Goal: Task Accomplishment & Management: Use online tool/utility

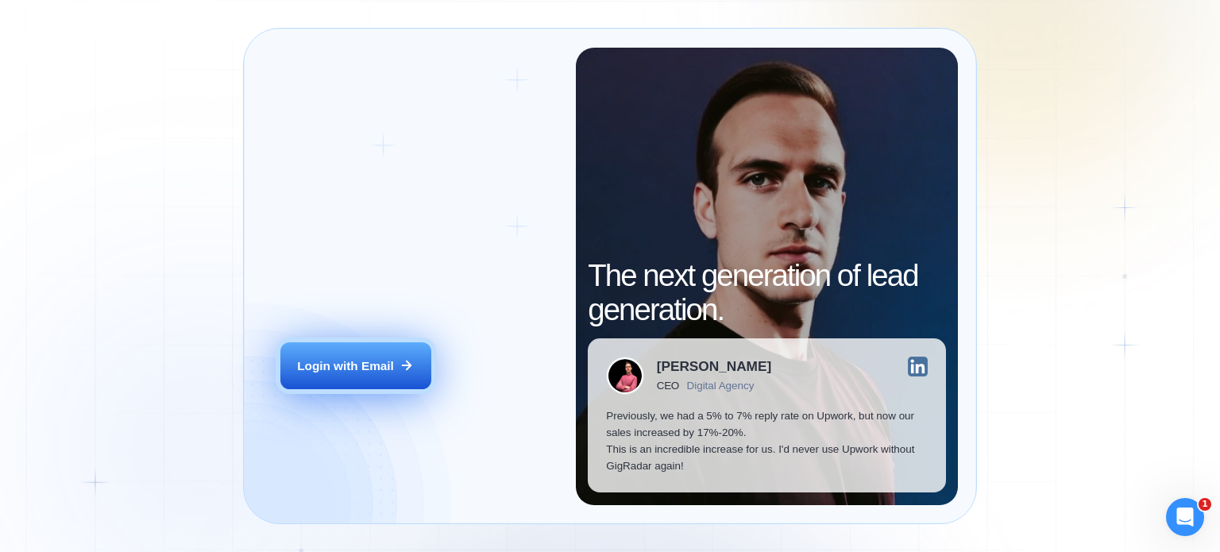
click at [334, 374] on button "Login with Email" at bounding box center [355, 366] width 151 height 48
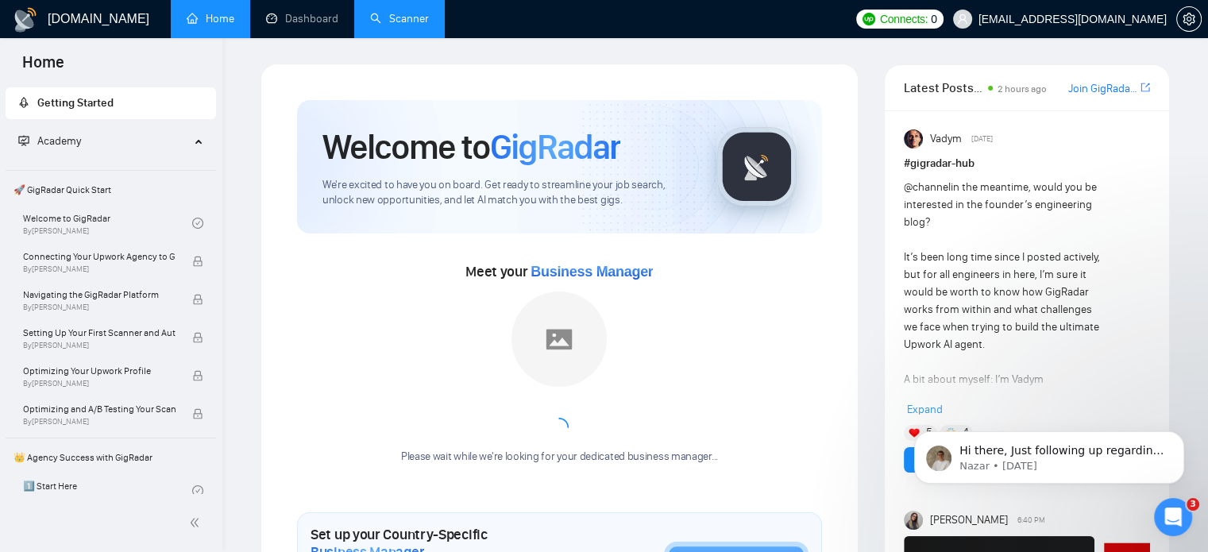
click at [382, 12] on link "Scanner" at bounding box center [399, 19] width 59 height 14
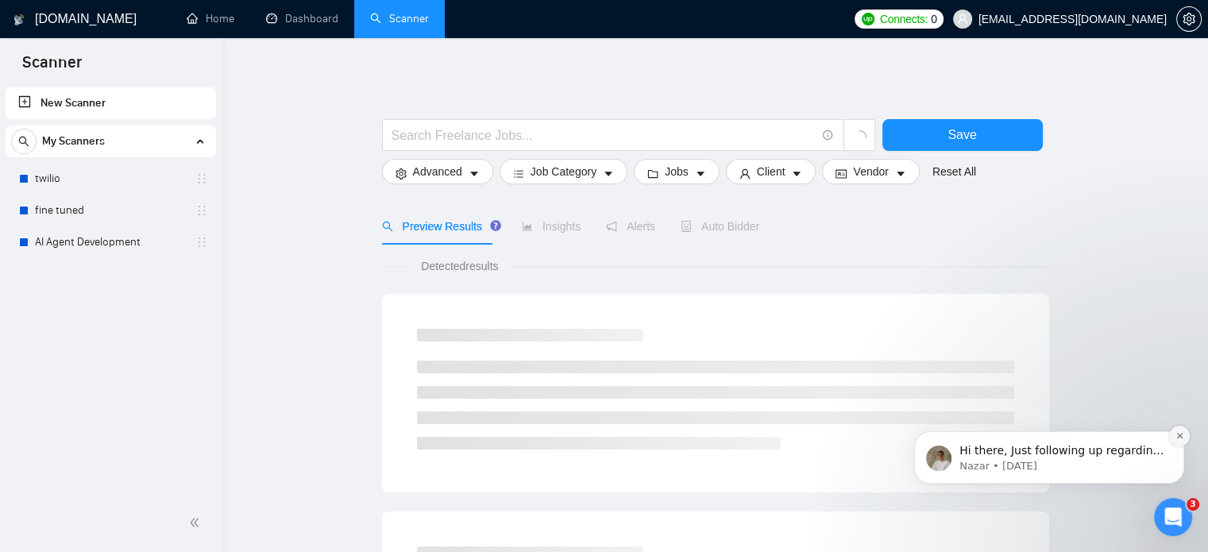
click at [1184, 435] on button "Dismiss notification" at bounding box center [1179, 436] width 21 height 21
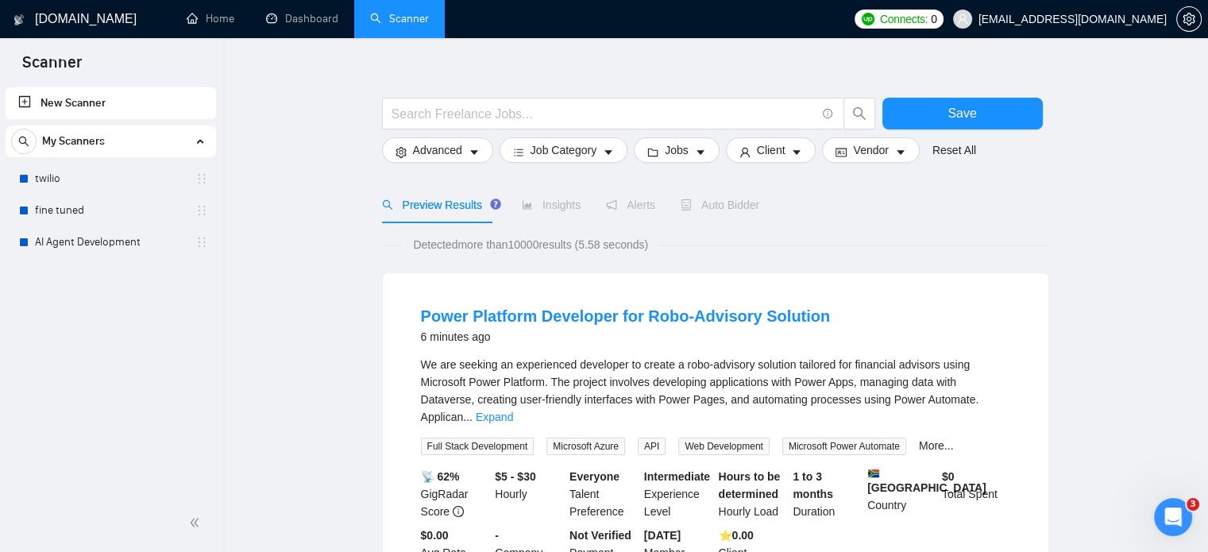
scroll to position [25, 0]
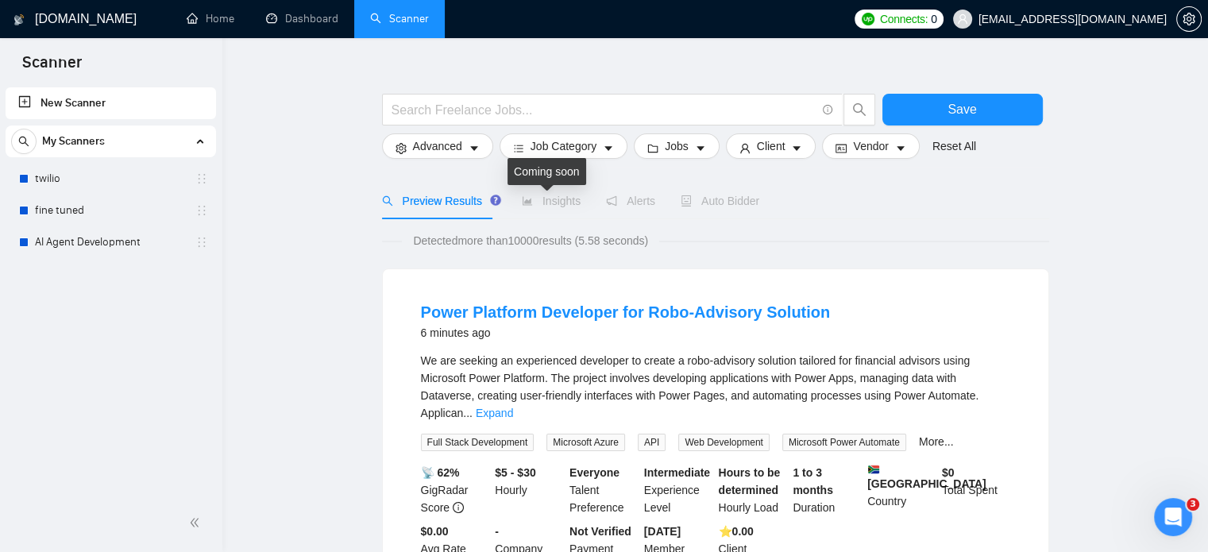
click at [561, 204] on span "Insights" at bounding box center [551, 201] width 59 height 13
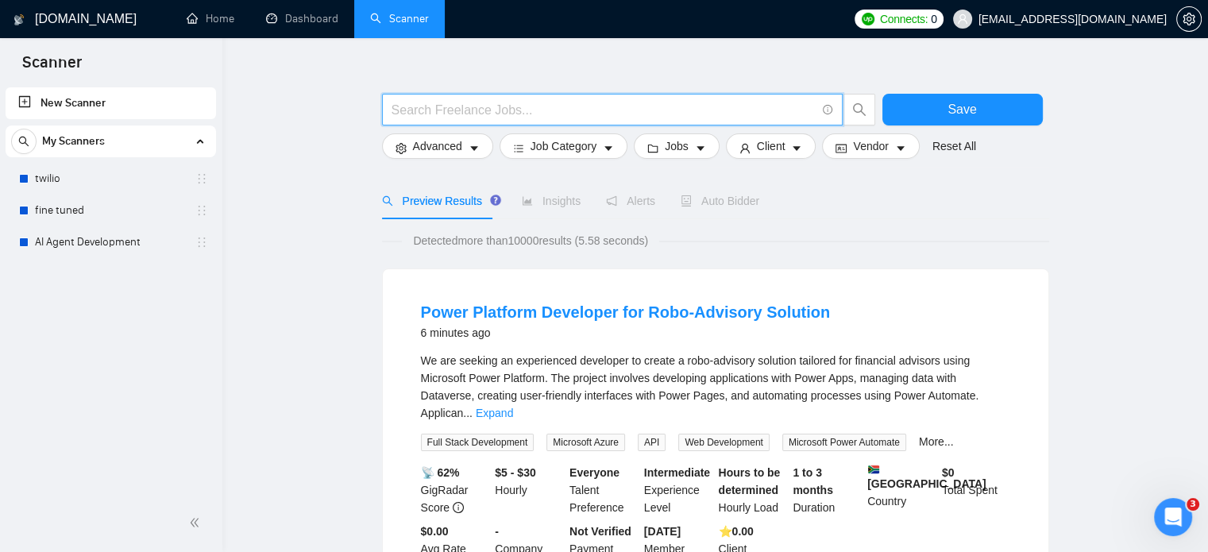
click at [437, 110] on input "text" at bounding box center [604, 110] width 424 height 20
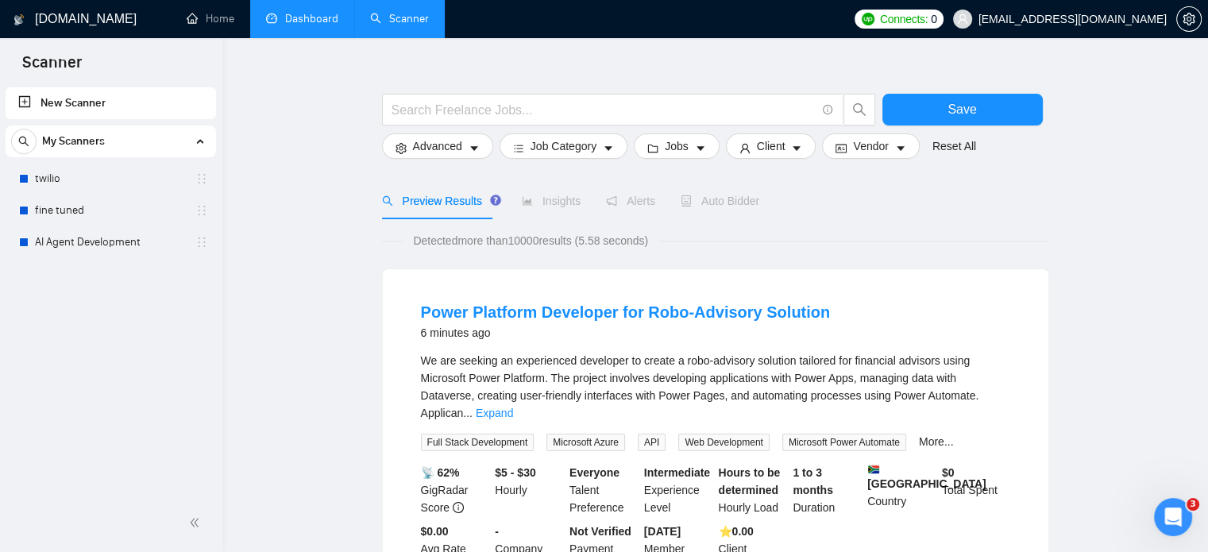
click at [330, 20] on link "Dashboard" at bounding box center [302, 19] width 72 height 14
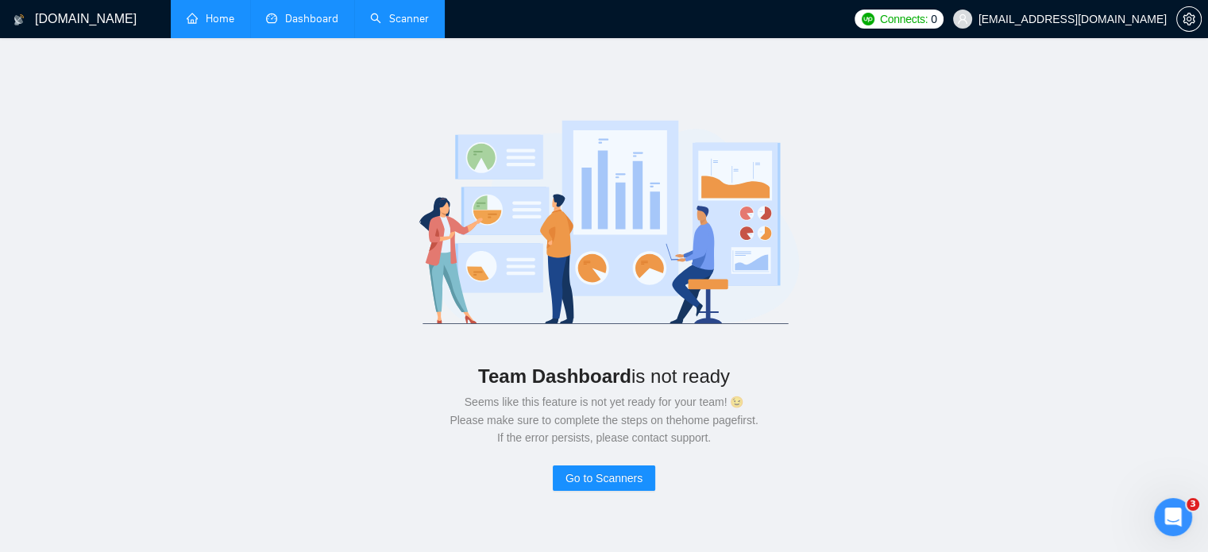
click at [234, 12] on link "Home" at bounding box center [211, 19] width 48 height 14
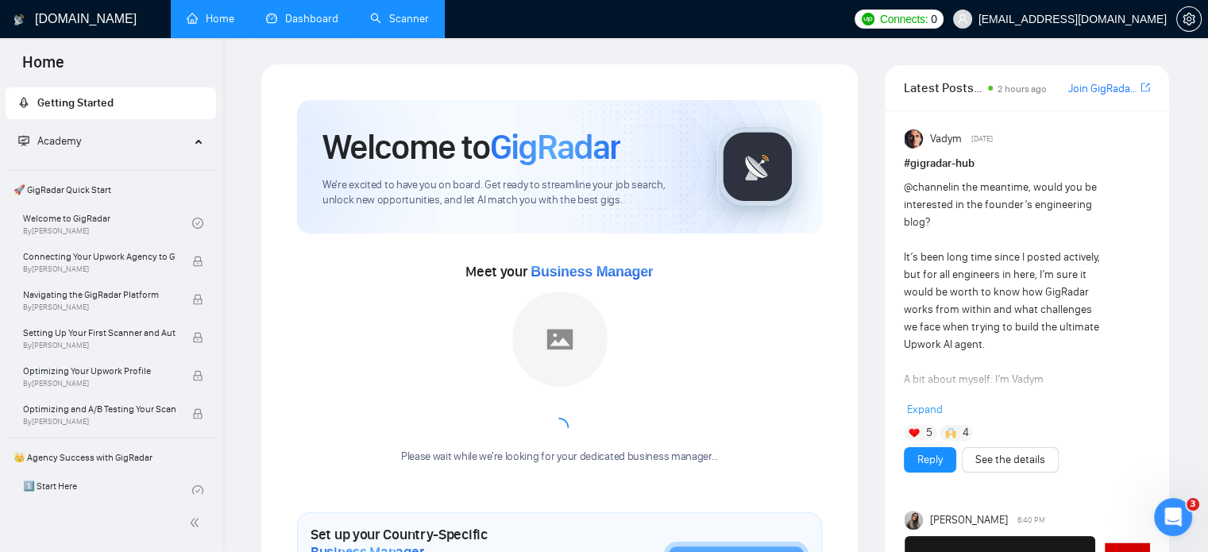
click at [424, 12] on link "Scanner" at bounding box center [399, 19] width 59 height 14
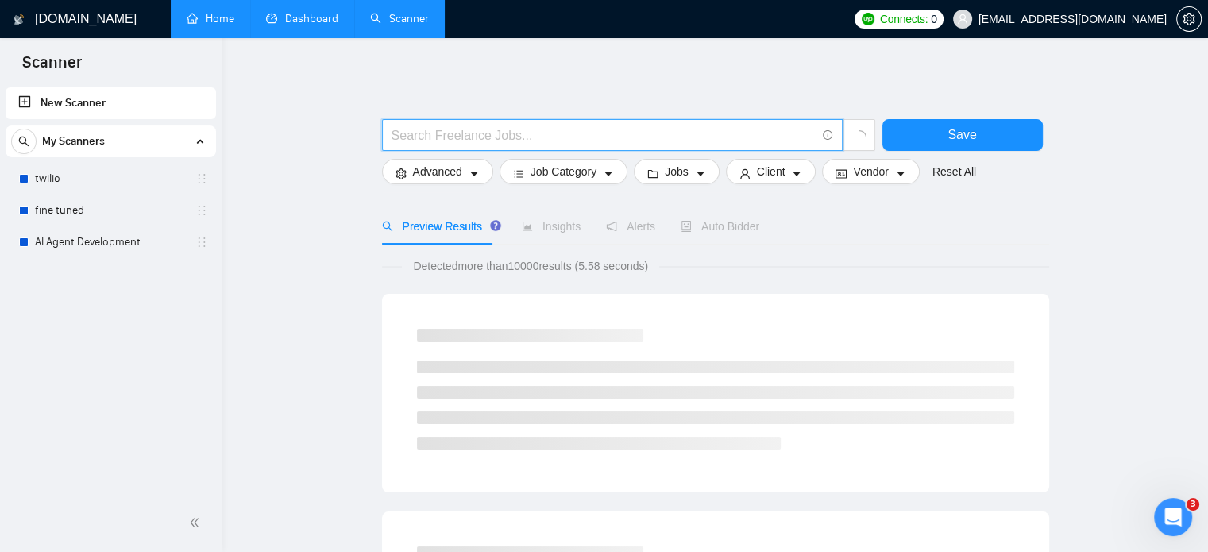
click at [515, 126] on input "text" at bounding box center [604, 135] width 424 height 20
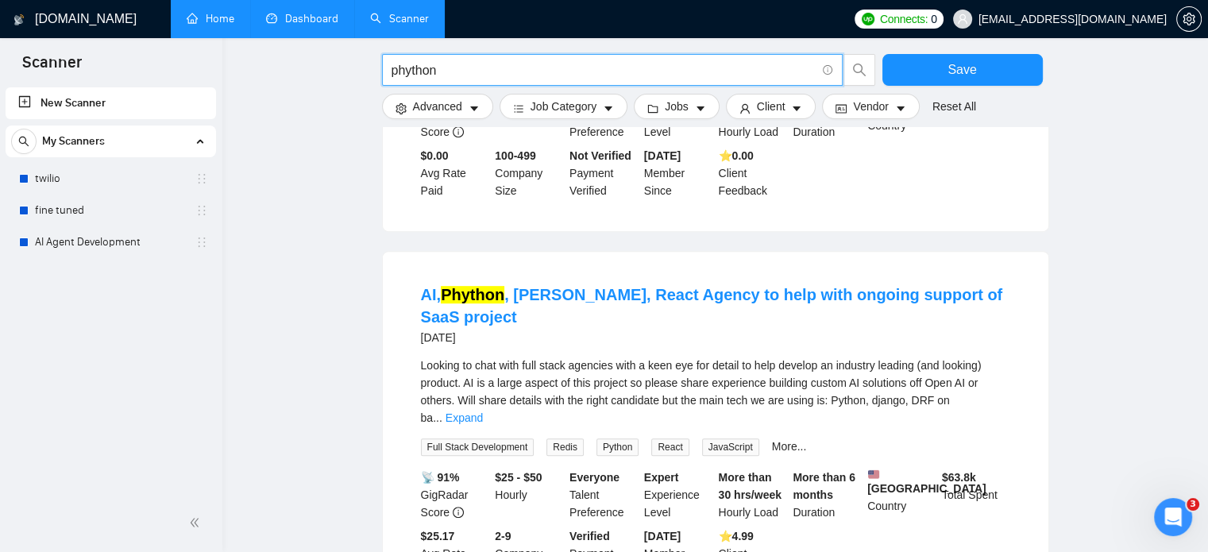
scroll to position [656, 0]
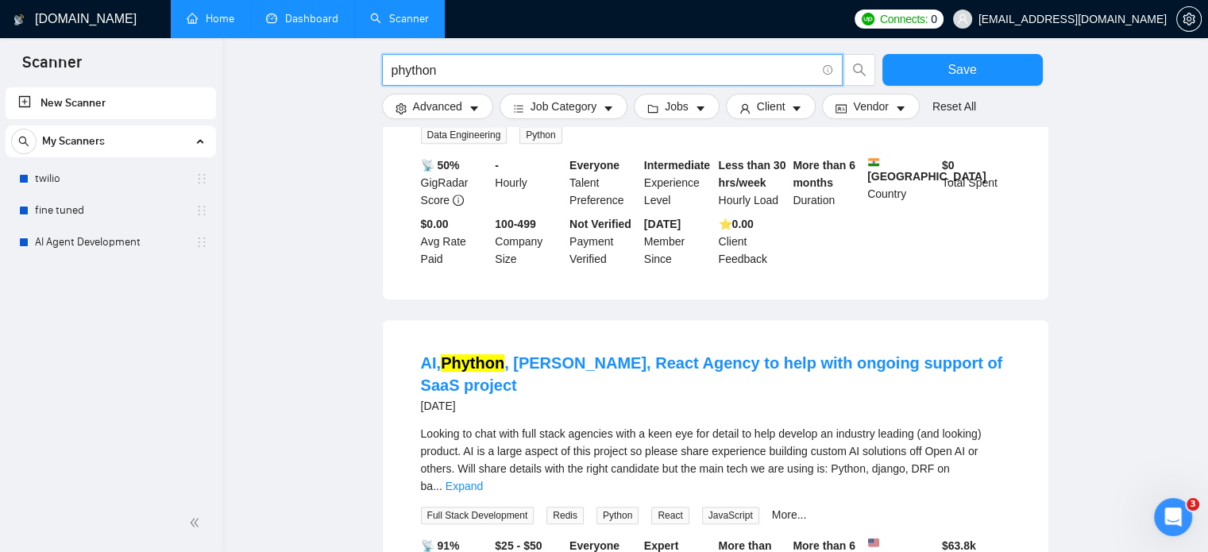
type input "phython"
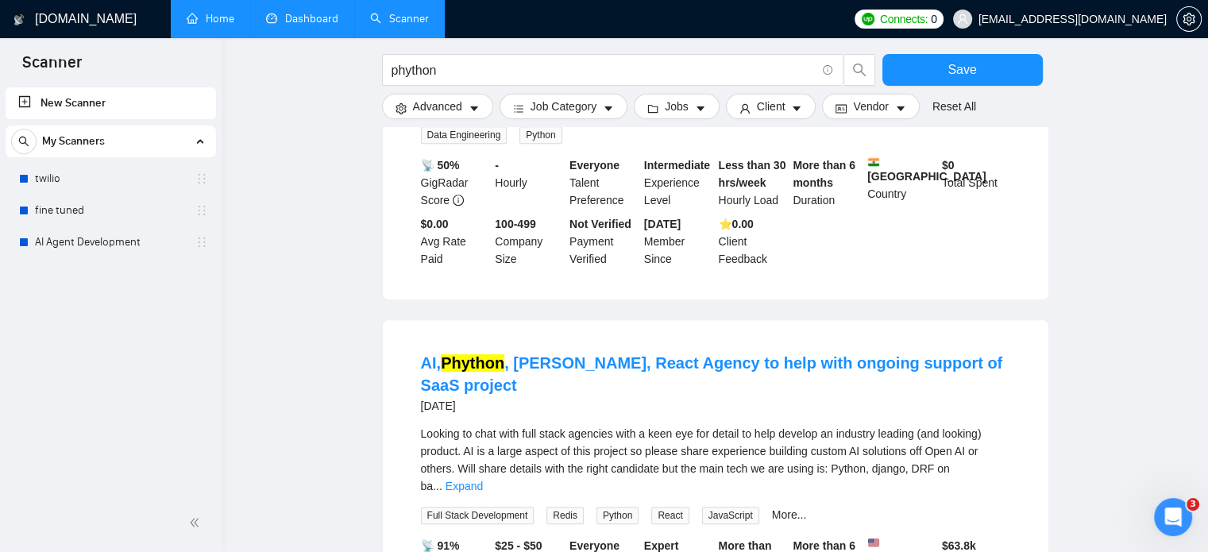
click at [68, 149] on span "My Scanners" at bounding box center [73, 141] width 63 height 32
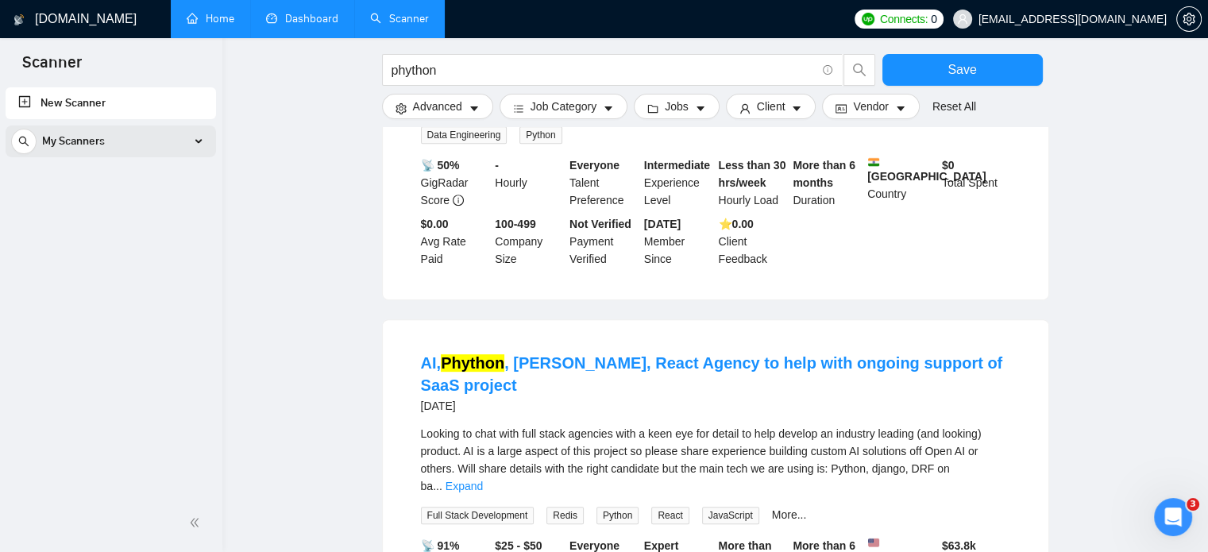
click at [68, 149] on span "My Scanners" at bounding box center [73, 141] width 63 height 32
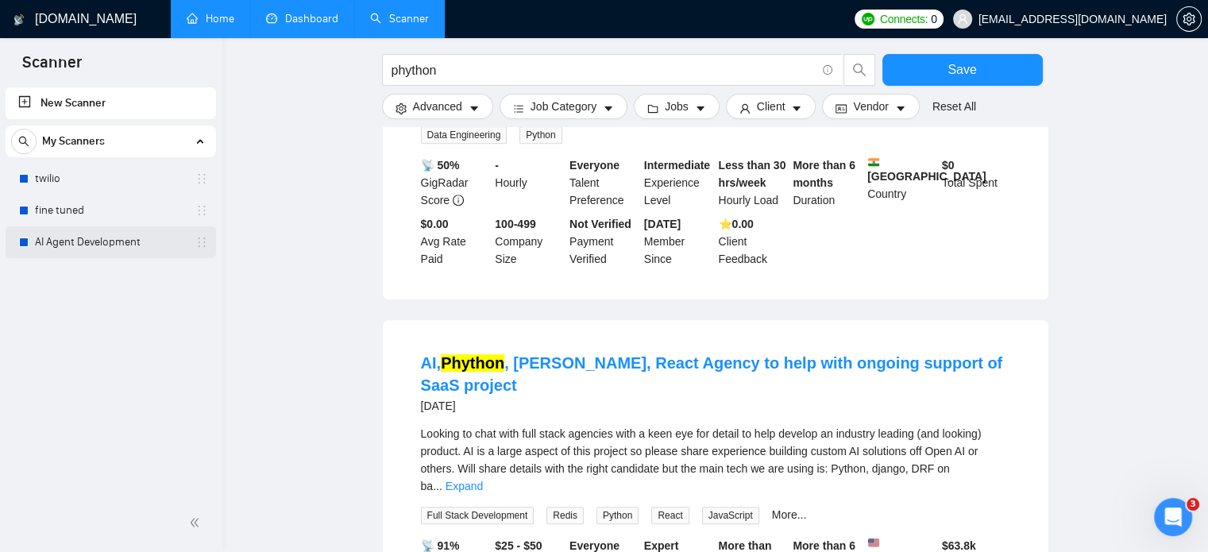
click at [60, 244] on link "AI Agent Development" at bounding box center [110, 242] width 151 height 32
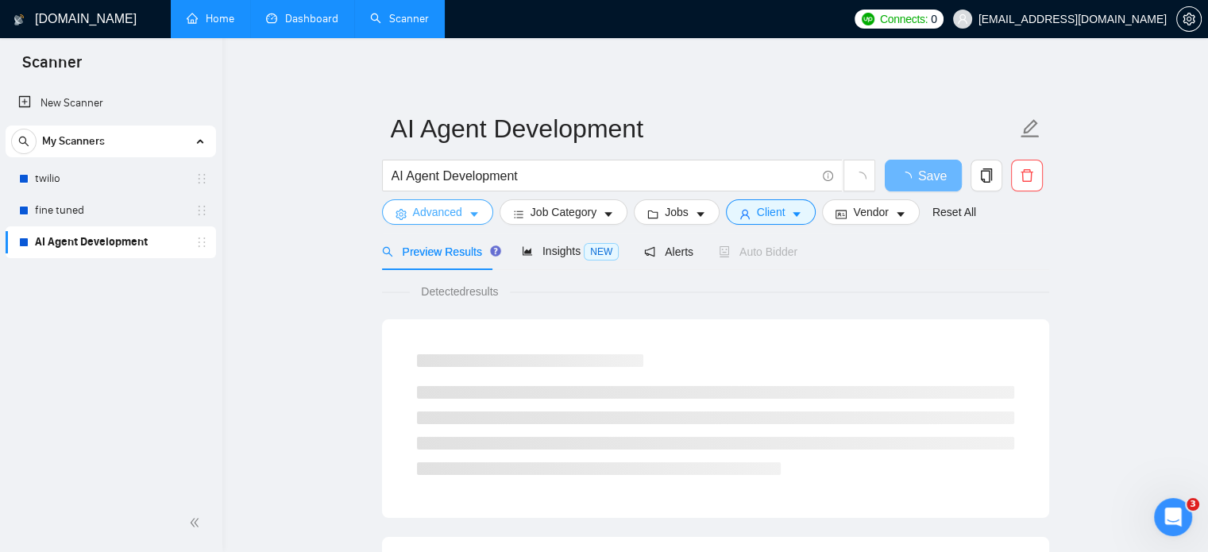
click at [476, 208] on span "caret-down" at bounding box center [474, 214] width 11 height 12
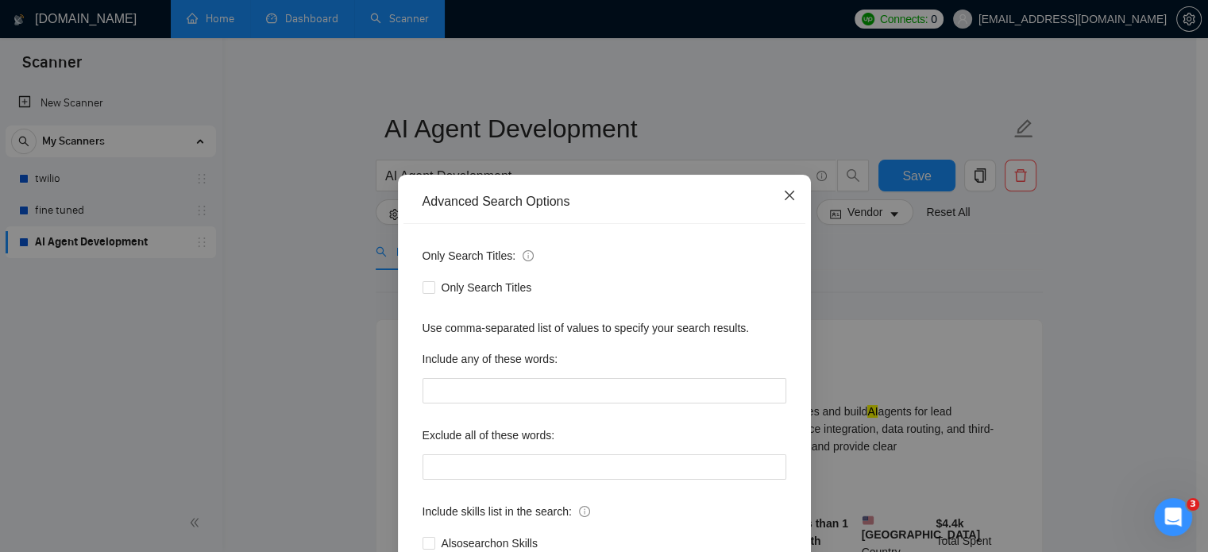
click at [783, 194] on icon "close" at bounding box center [789, 195] width 13 height 13
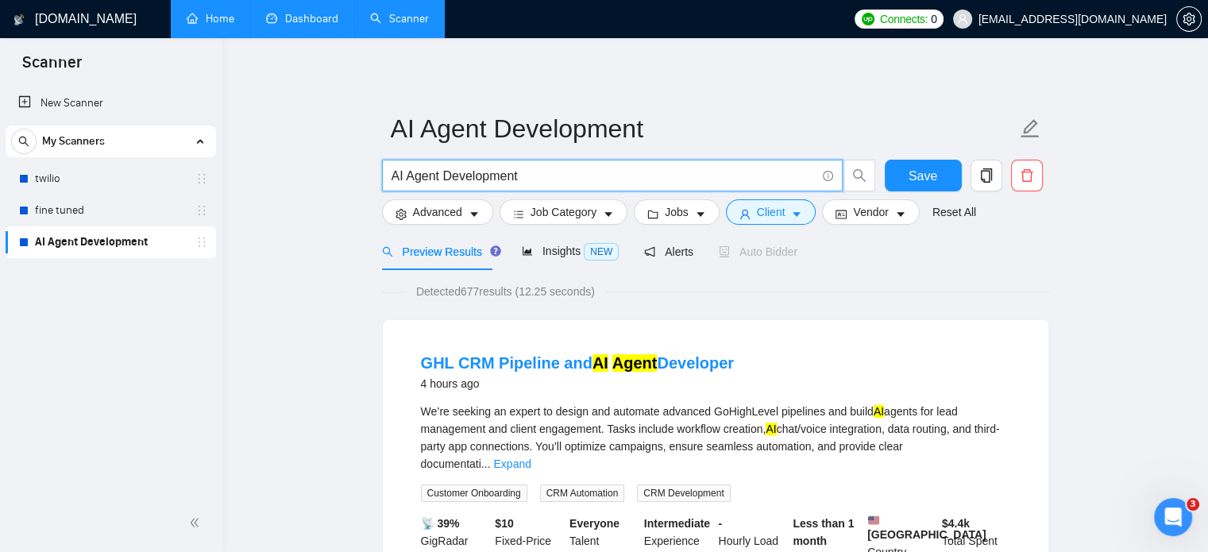
drag, startPoint x: 559, startPoint y: 166, endPoint x: 407, endPoint y: 176, distance: 152.0
click at [407, 176] on input "AI Agent Development" at bounding box center [604, 176] width 424 height 20
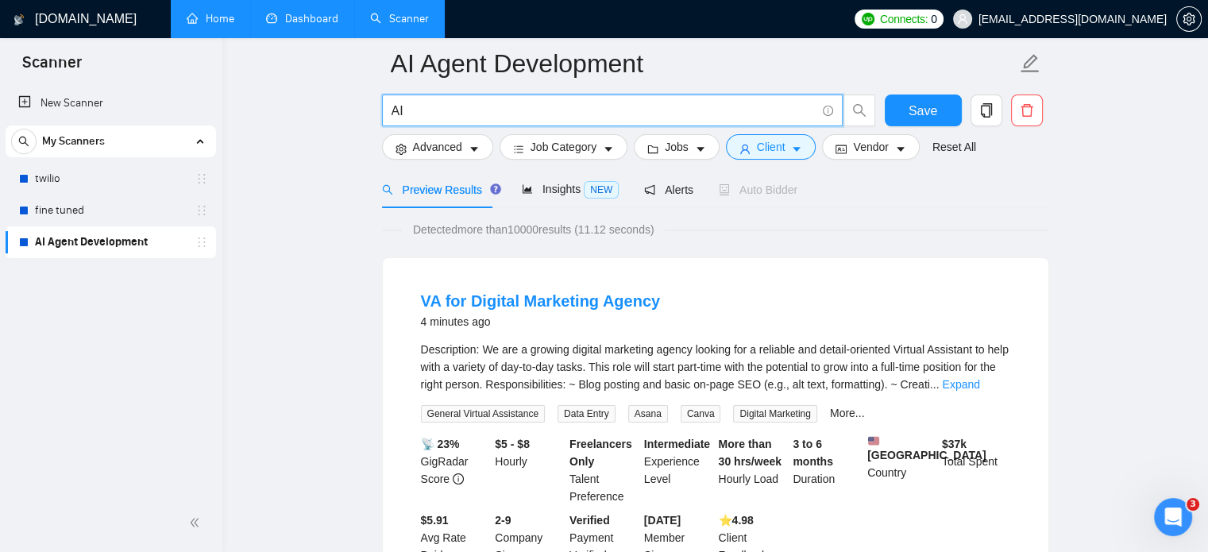
scroll to position [76, 0]
type input "AI"
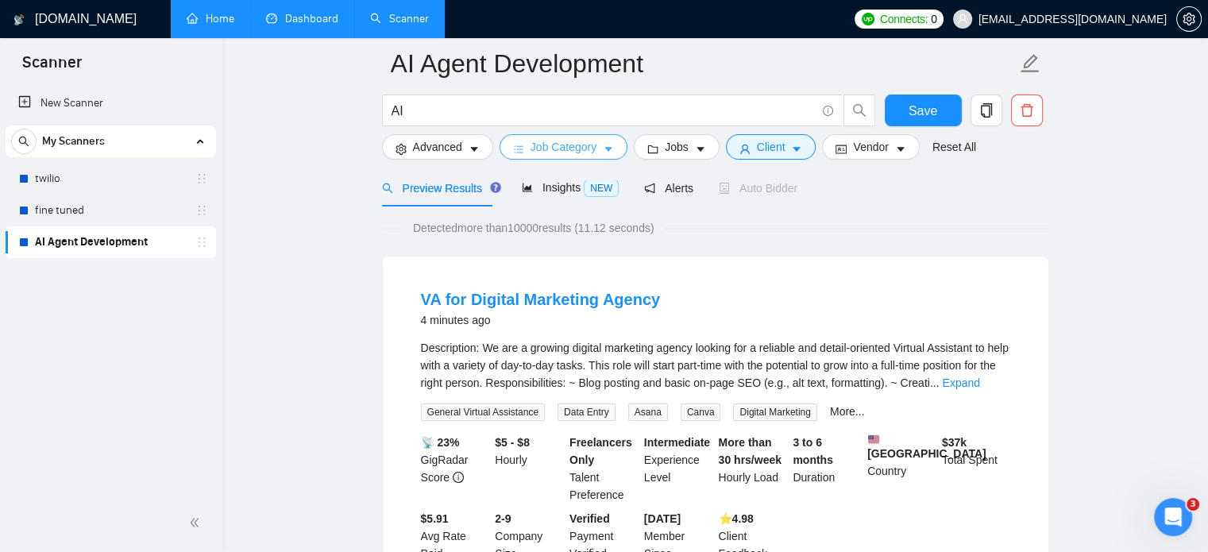
click at [587, 148] on span "Job Category" at bounding box center [564, 146] width 66 height 17
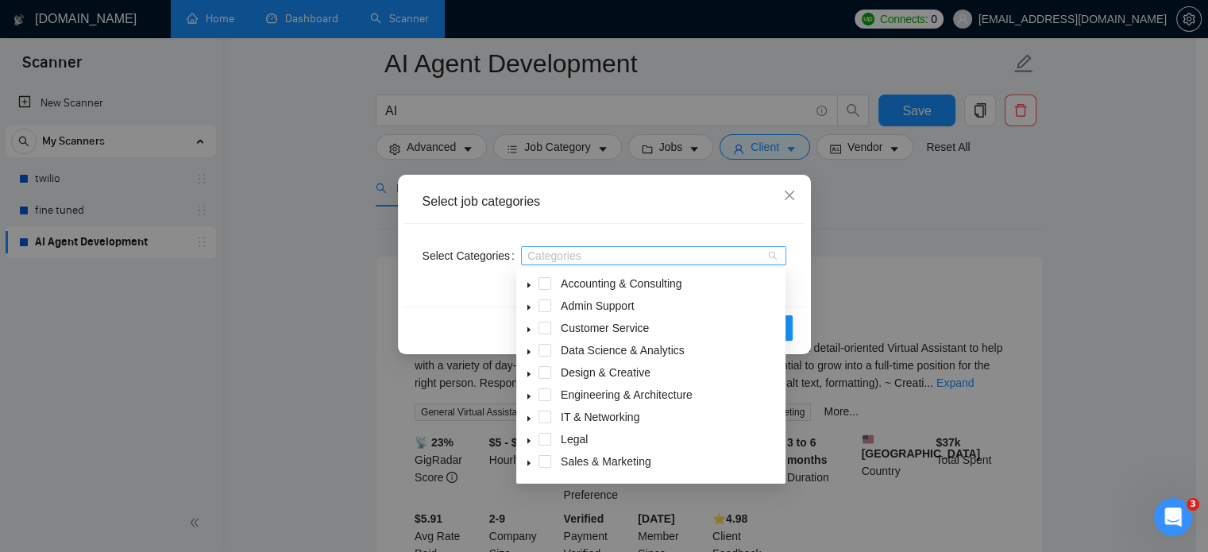
click at [597, 250] on div at bounding box center [645, 255] width 241 height 13
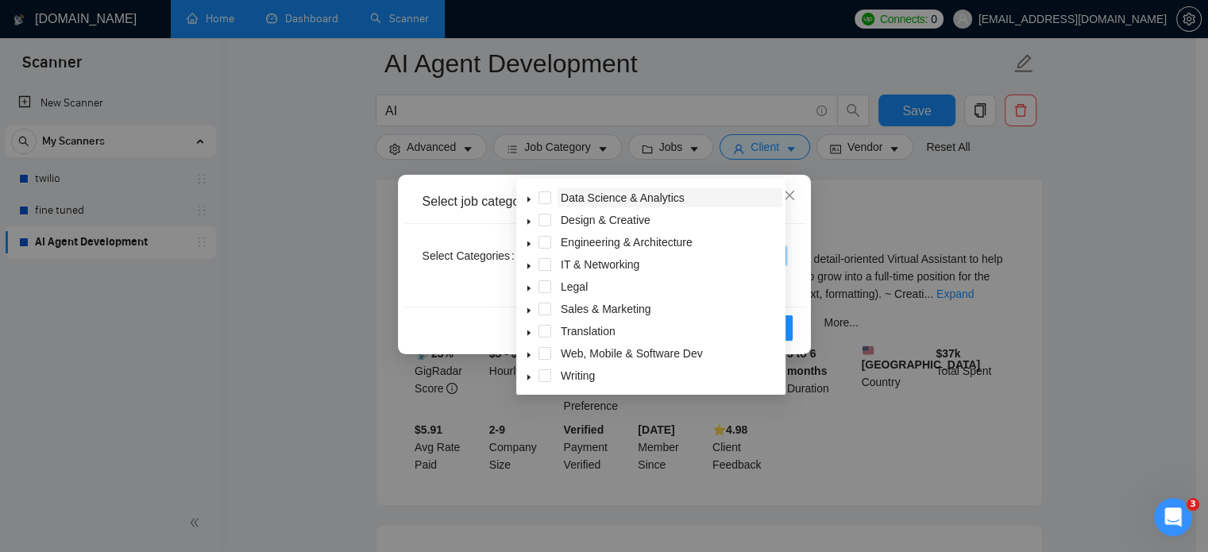
scroll to position [167, 0]
click at [546, 349] on span at bounding box center [544, 351] width 13 height 13
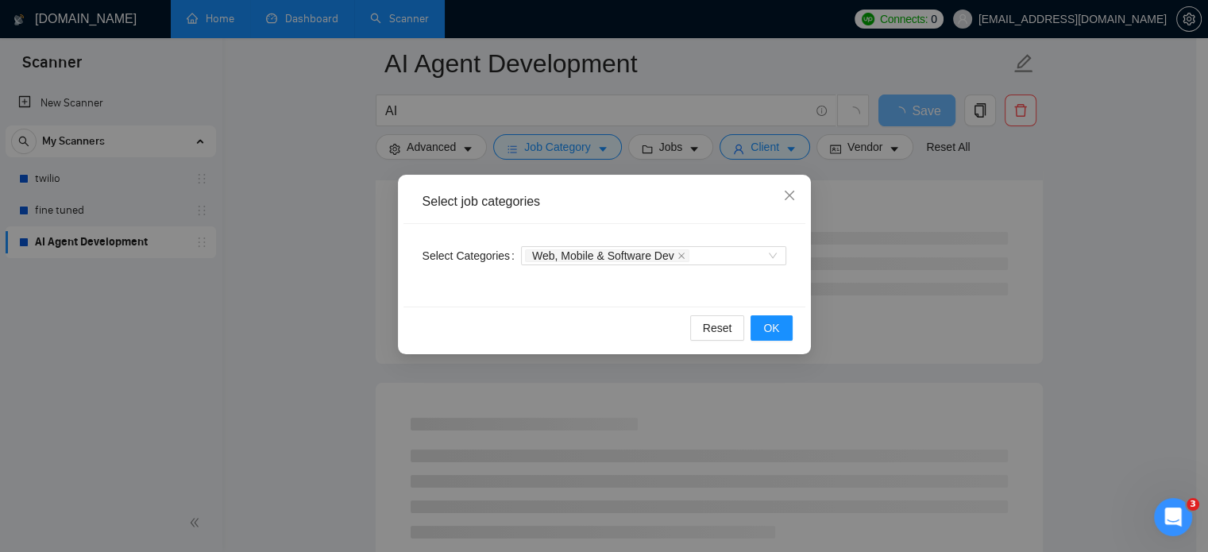
click at [1125, 195] on div "Select job categories Select Categories Web, Mobile & Software Dev Reset OK" at bounding box center [604, 276] width 1208 height 552
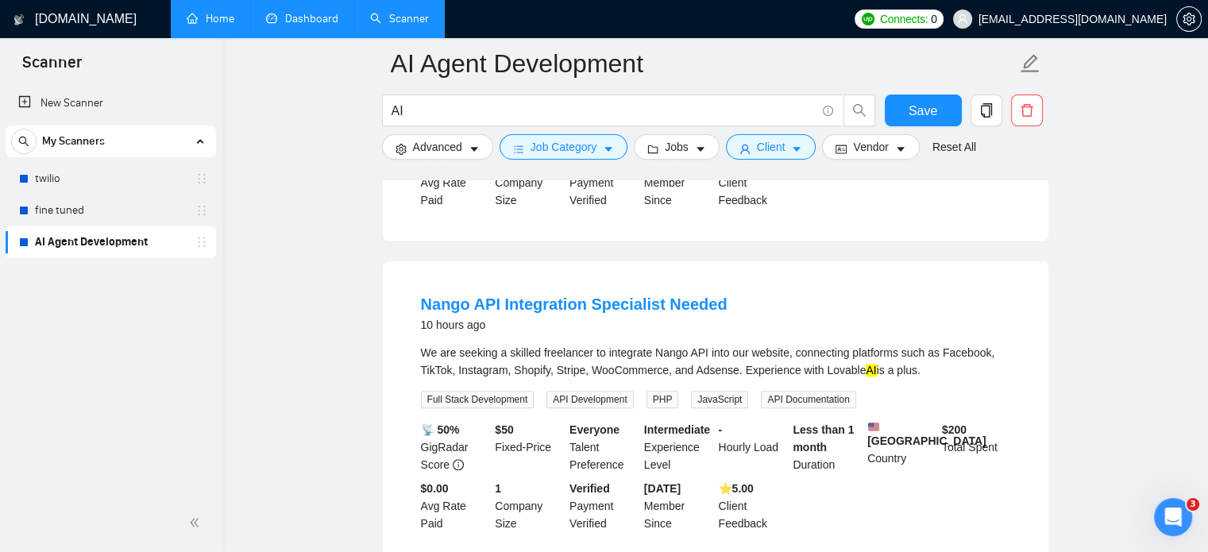
click at [1125, 195] on main "AI Agent Development AI Save Advanced Job Category Jobs Client Vendor Reset All…" at bounding box center [715, 457] width 935 height 3884
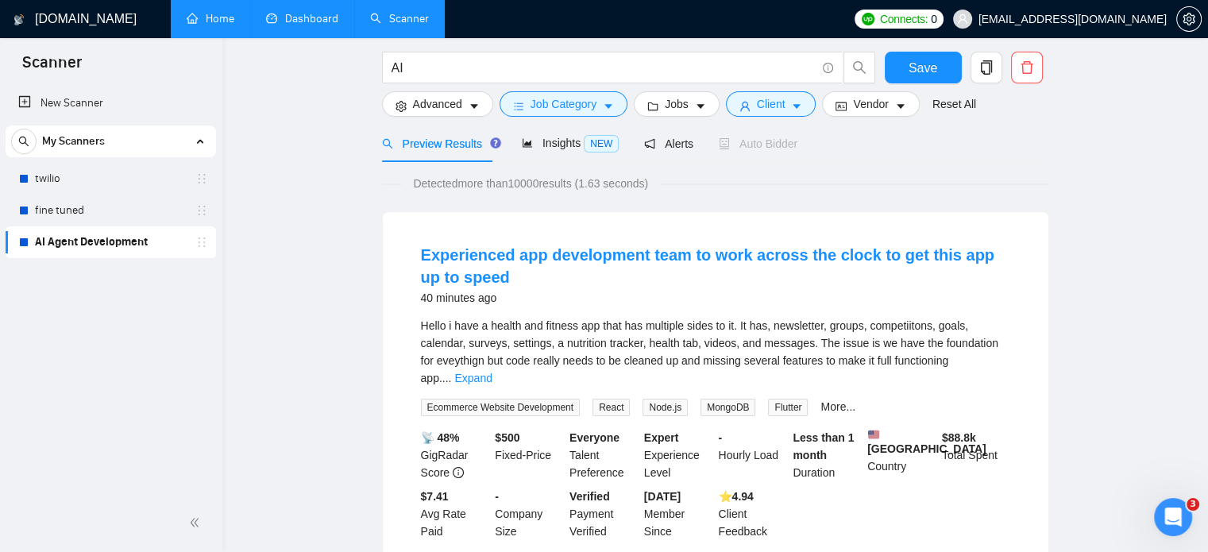
scroll to position [0, 0]
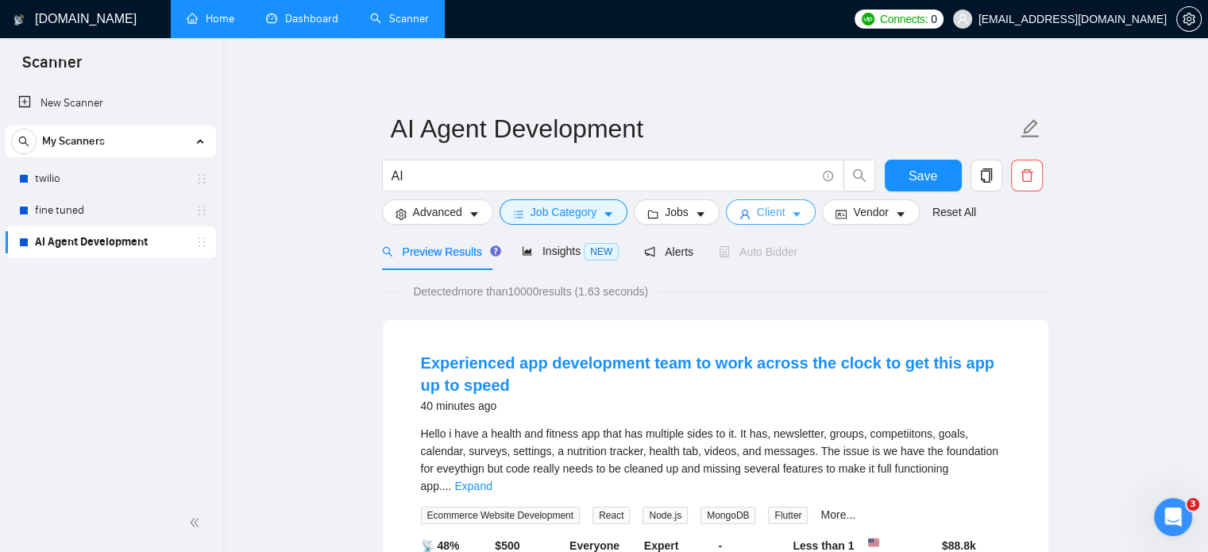
click at [765, 214] on span "Client" at bounding box center [771, 211] width 29 height 17
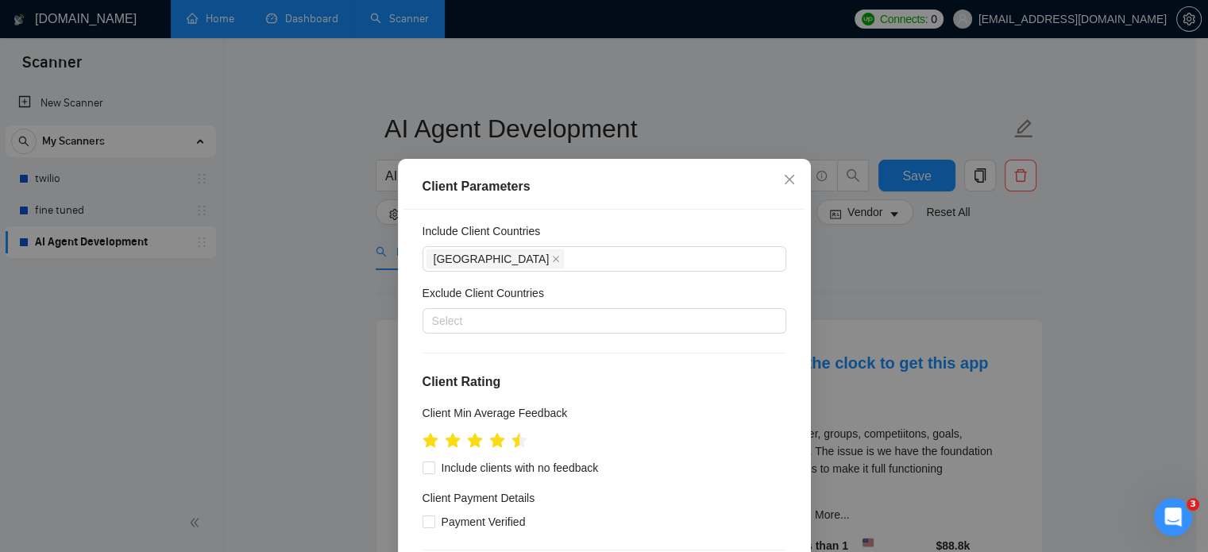
scroll to position [41, 0]
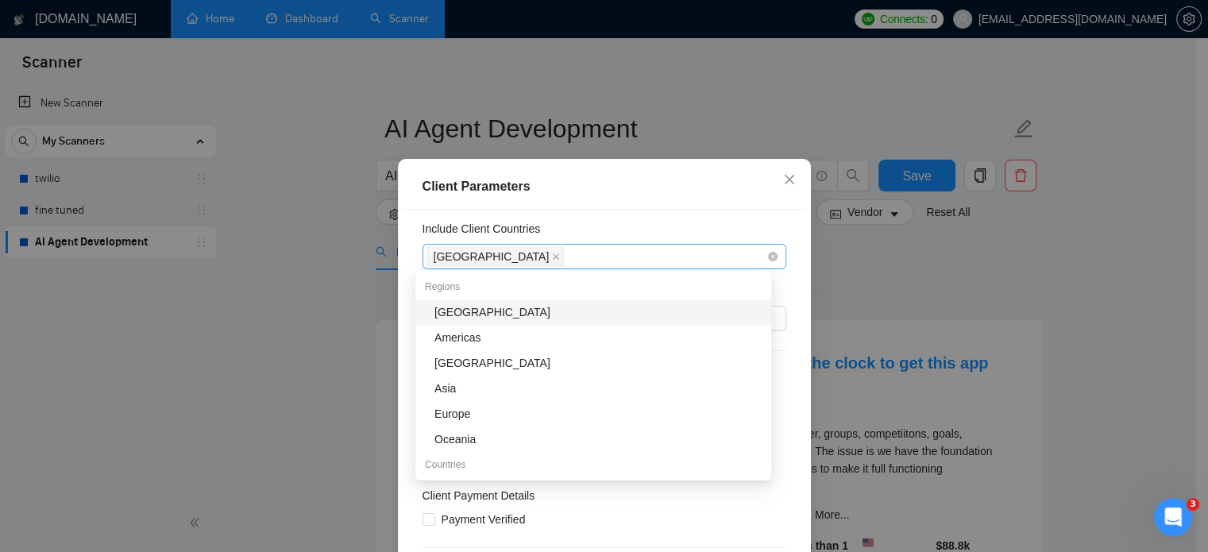
click at [606, 250] on div "[GEOGRAPHIC_DATA]" at bounding box center [597, 256] width 340 height 22
type input "cana"
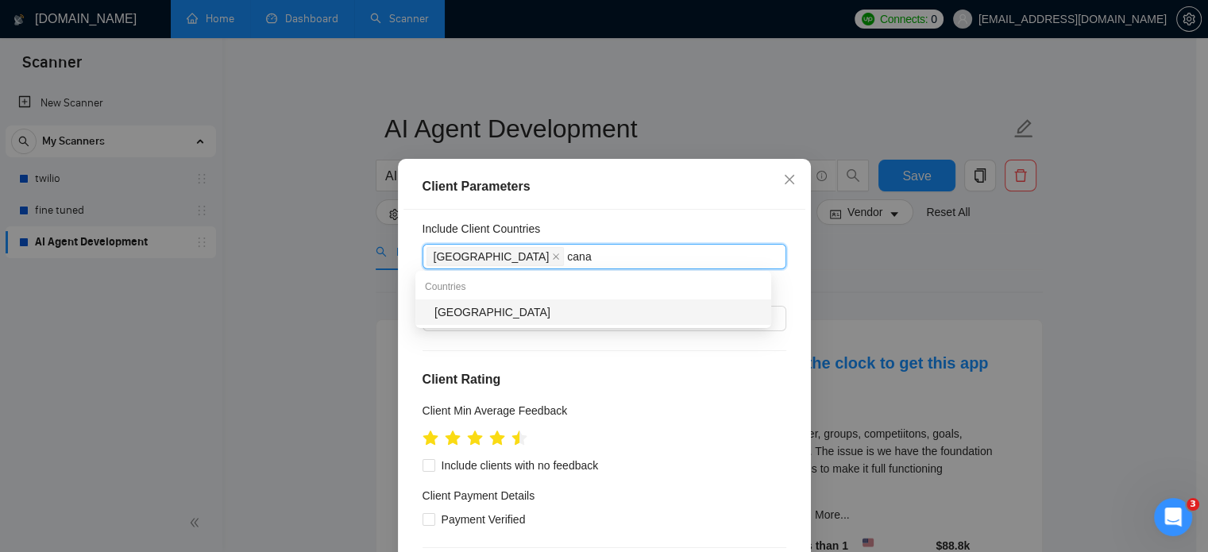
click at [578, 311] on div "[GEOGRAPHIC_DATA]" at bounding box center [597, 311] width 327 height 17
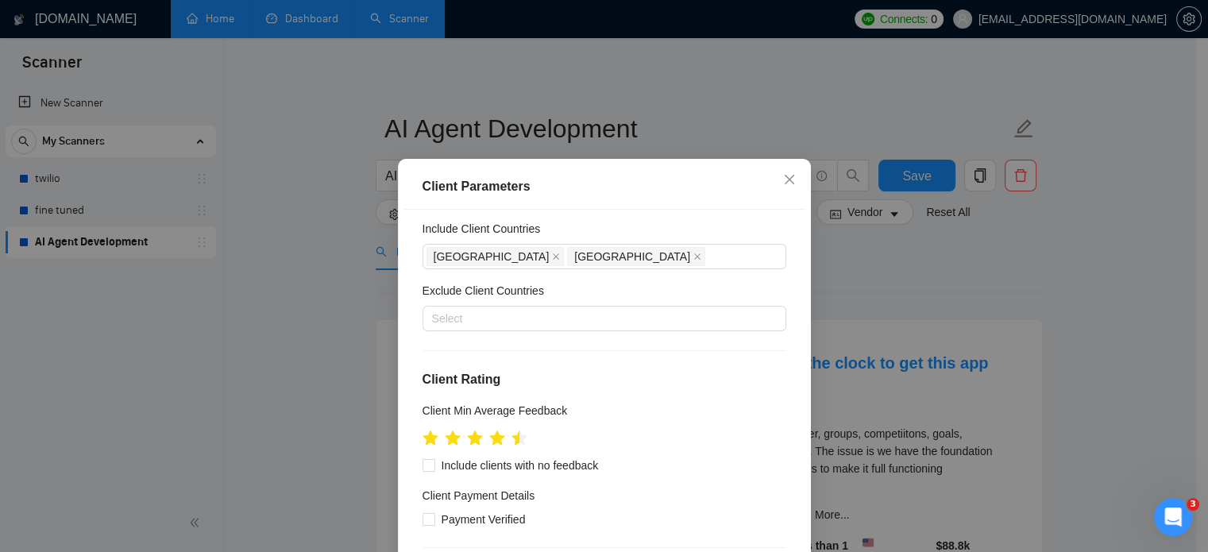
click at [343, 323] on div "Client Parameters Client Location Include Client Countries [GEOGRAPHIC_DATA] [G…" at bounding box center [604, 276] width 1208 height 552
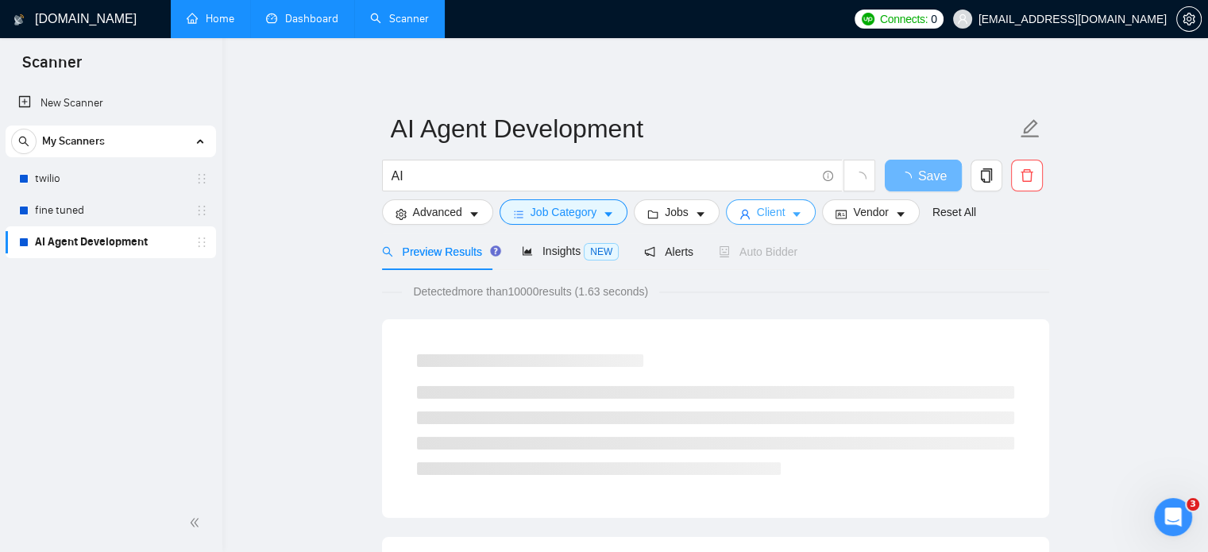
click at [797, 215] on button "Client" at bounding box center [771, 211] width 91 height 25
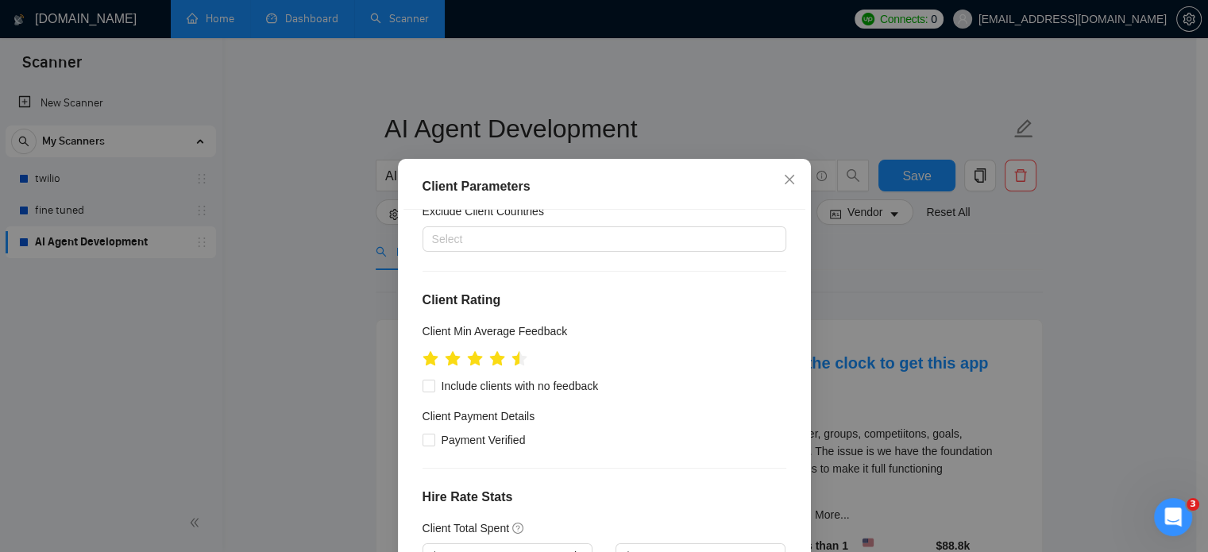
scroll to position [121, 0]
click at [463, 386] on span "Include clients with no feedback" at bounding box center [520, 384] width 170 height 17
click at [434, 386] on input "Include clients with no feedback" at bounding box center [428, 384] width 11 height 11
checkbox input "true"
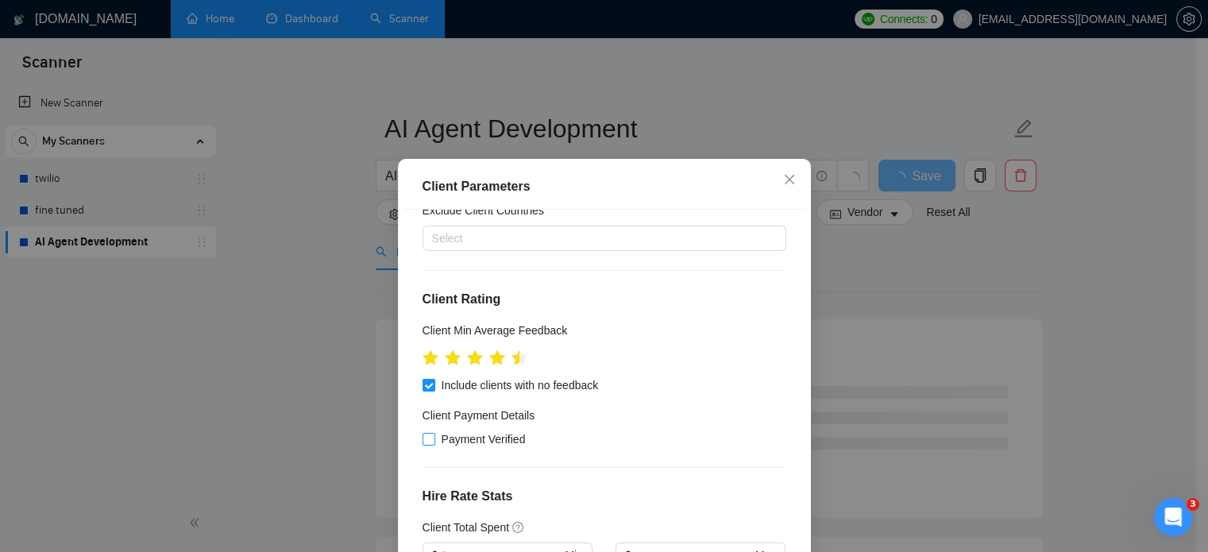
click at [423, 431] on label "Payment Verified" at bounding box center [478, 438] width 110 height 17
click at [423, 433] on input "Payment Verified" at bounding box center [428, 438] width 11 height 11
checkbox input "true"
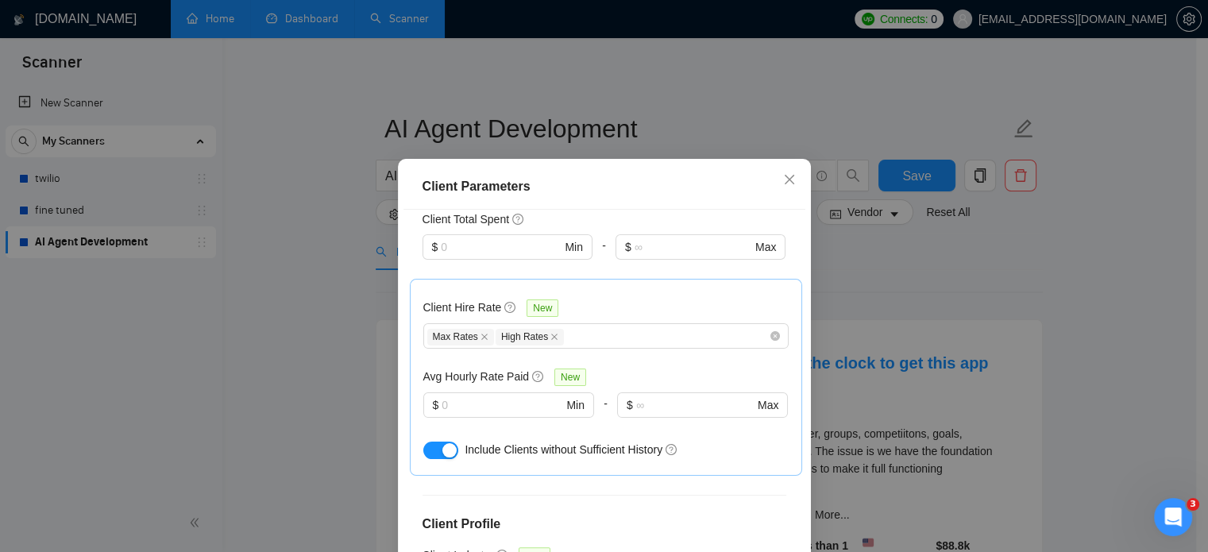
scroll to position [432, 0]
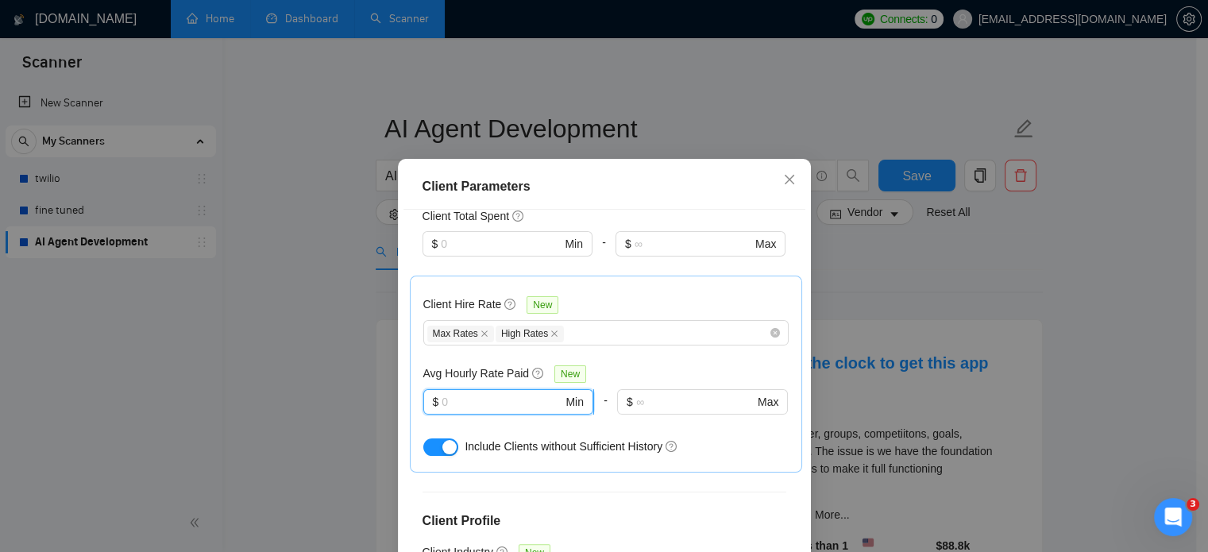
click at [457, 403] on input "text" at bounding box center [502, 401] width 121 height 17
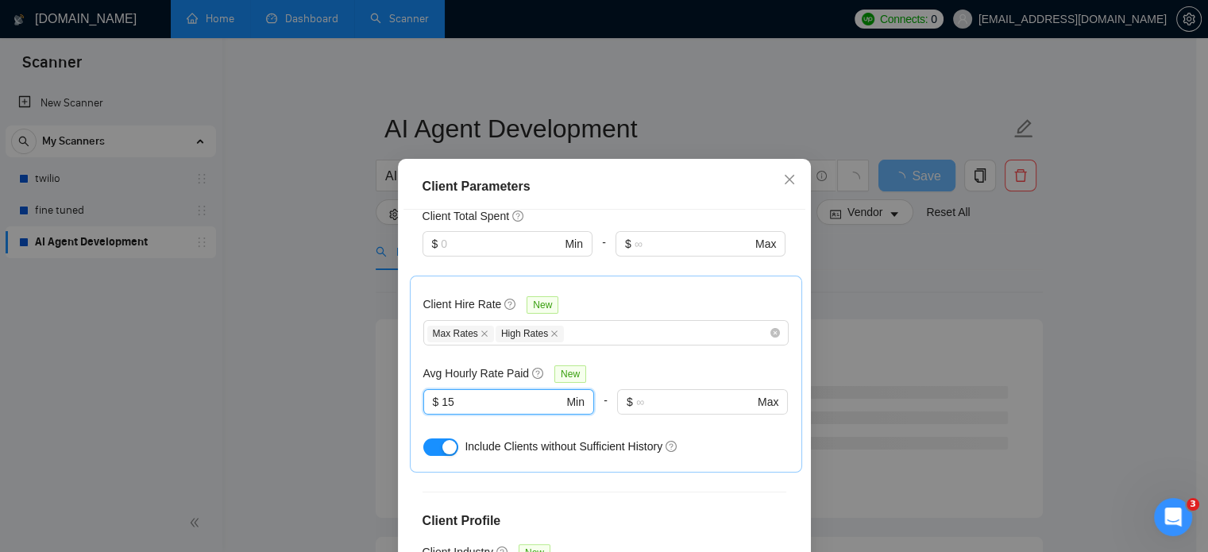
type input "15"
click at [600, 202] on div "Client Parameters" at bounding box center [604, 186] width 402 height 45
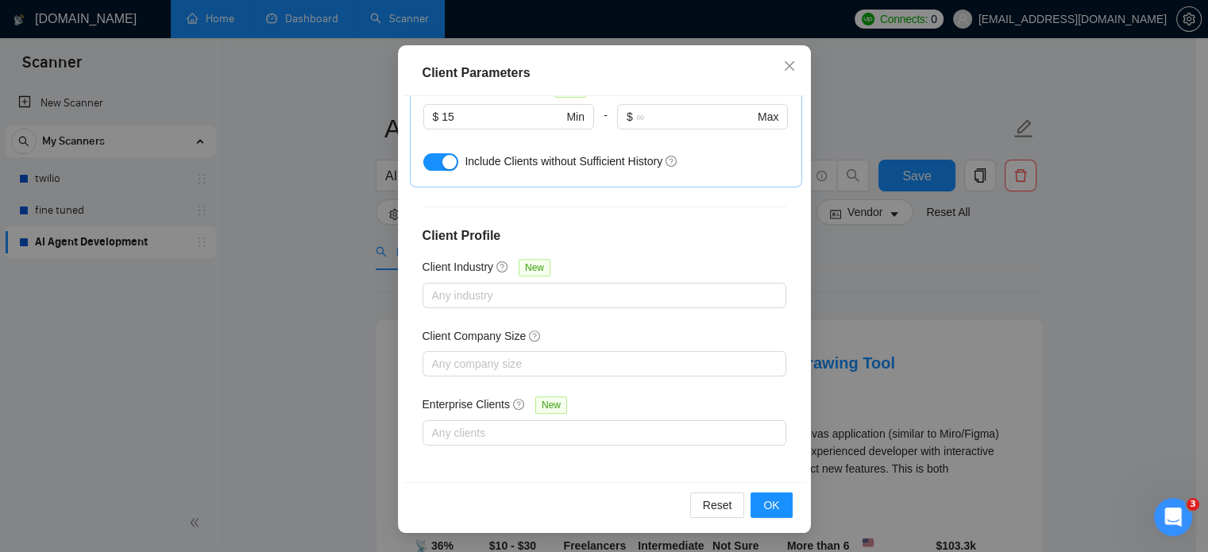
scroll to position [114, 0]
click at [772, 506] on span "OK" at bounding box center [771, 504] width 16 height 17
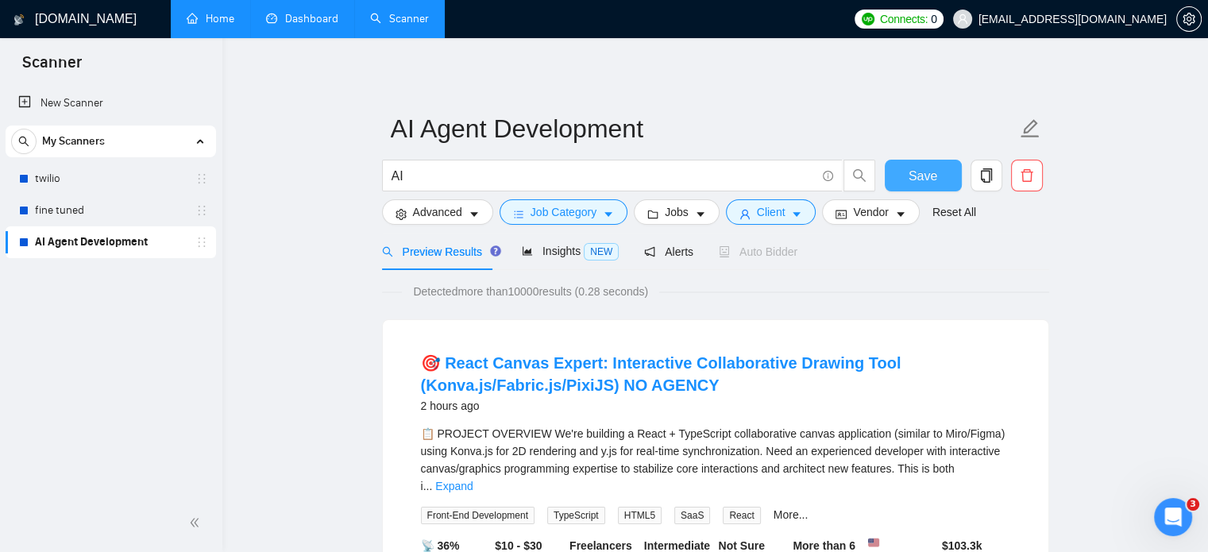
click at [918, 172] on span "Save" at bounding box center [923, 176] width 29 height 20
click at [687, 215] on button "Jobs" at bounding box center [677, 211] width 86 height 25
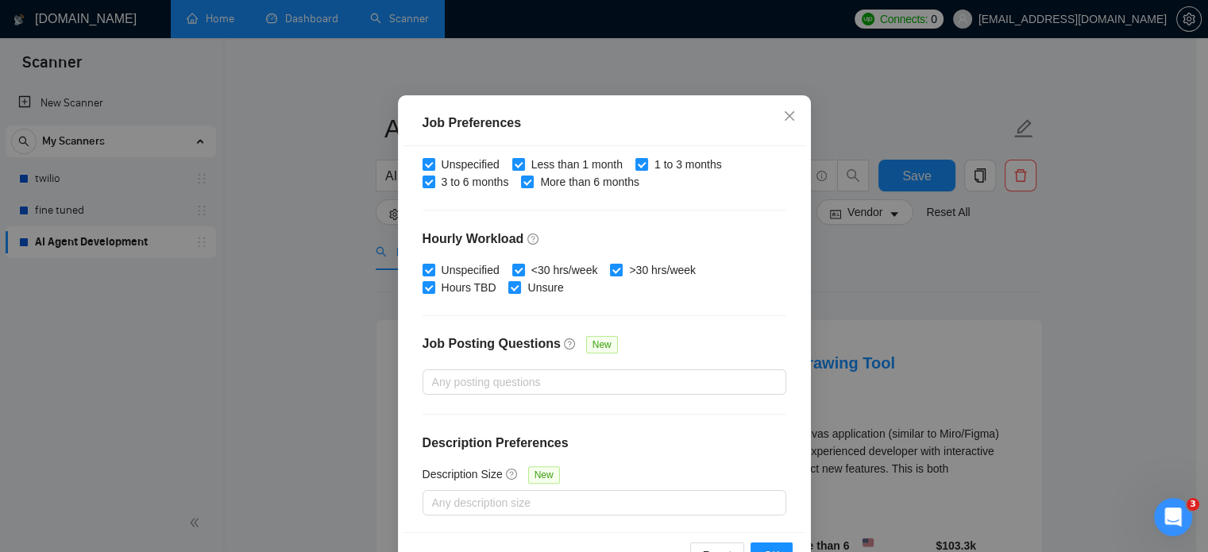
scroll to position [114, 0]
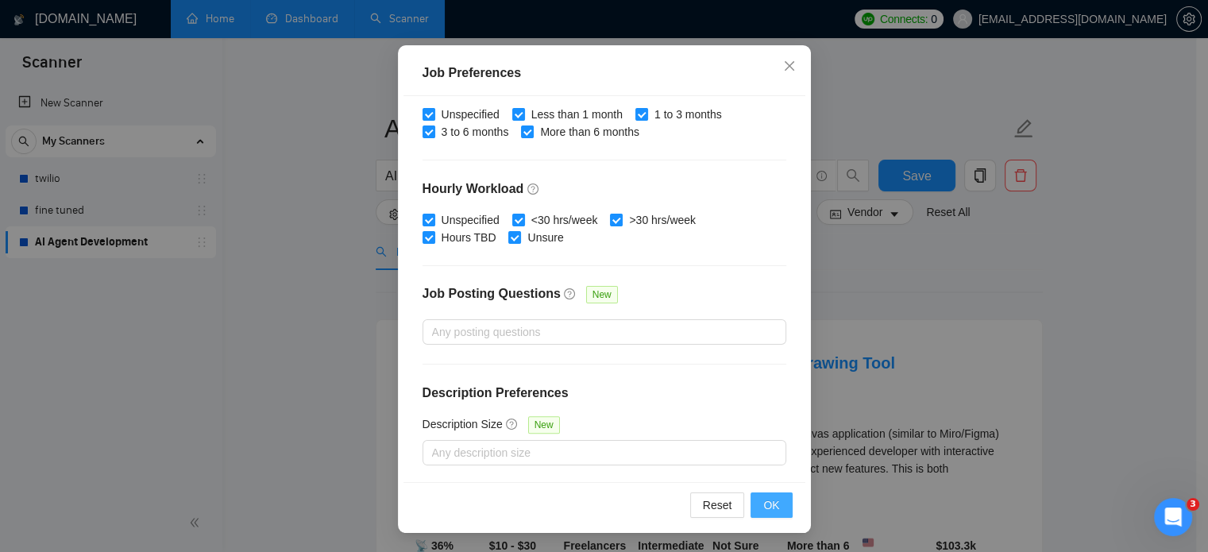
click at [779, 514] on button "OK" at bounding box center [771, 504] width 41 height 25
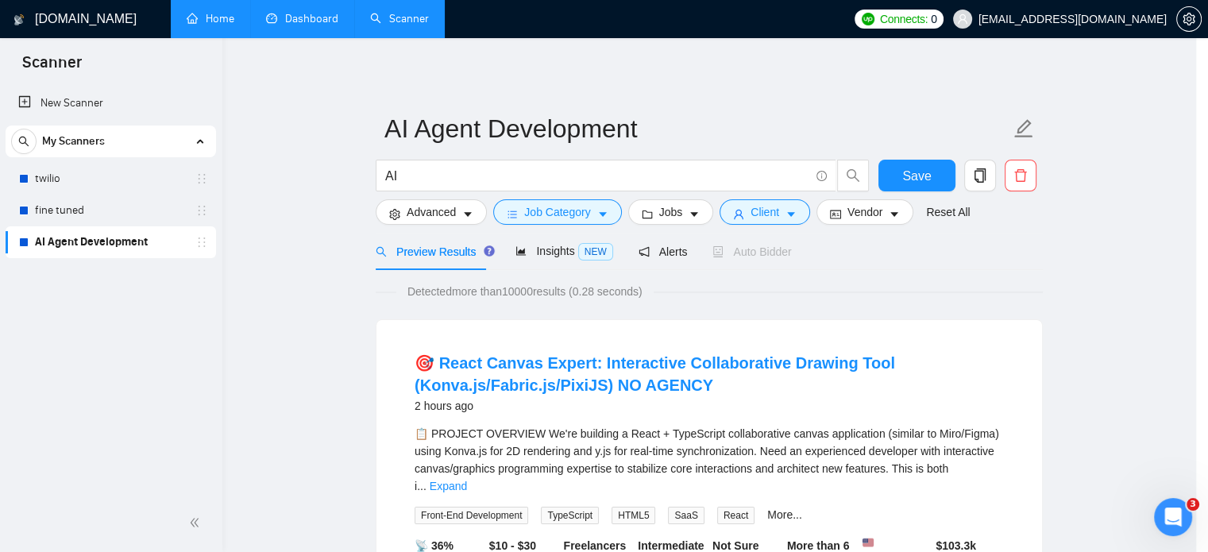
scroll to position [50, 0]
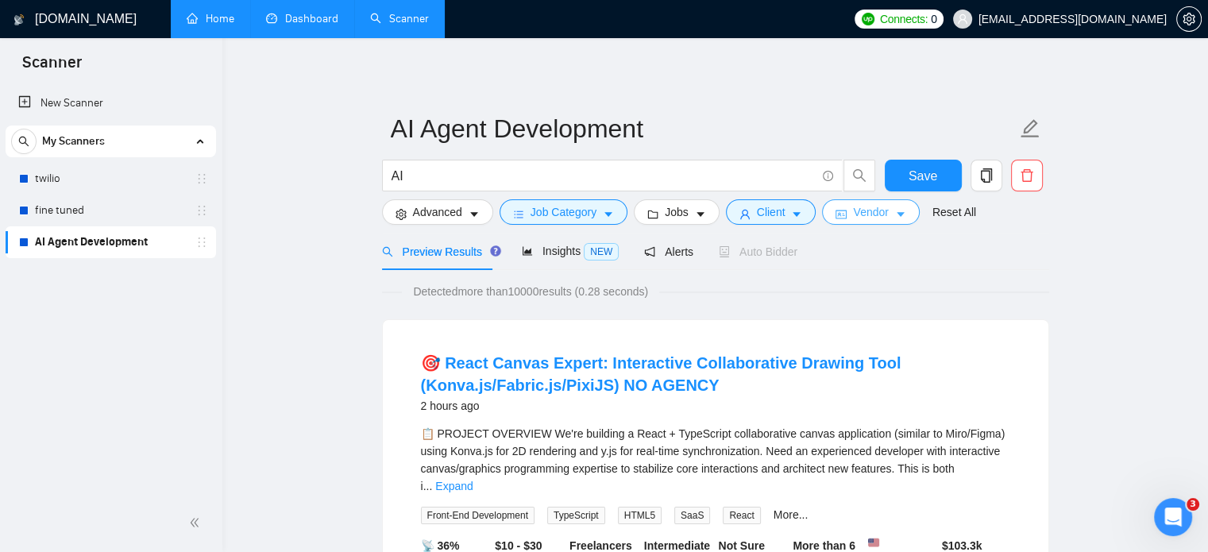
click at [893, 207] on button "Vendor" at bounding box center [870, 211] width 97 height 25
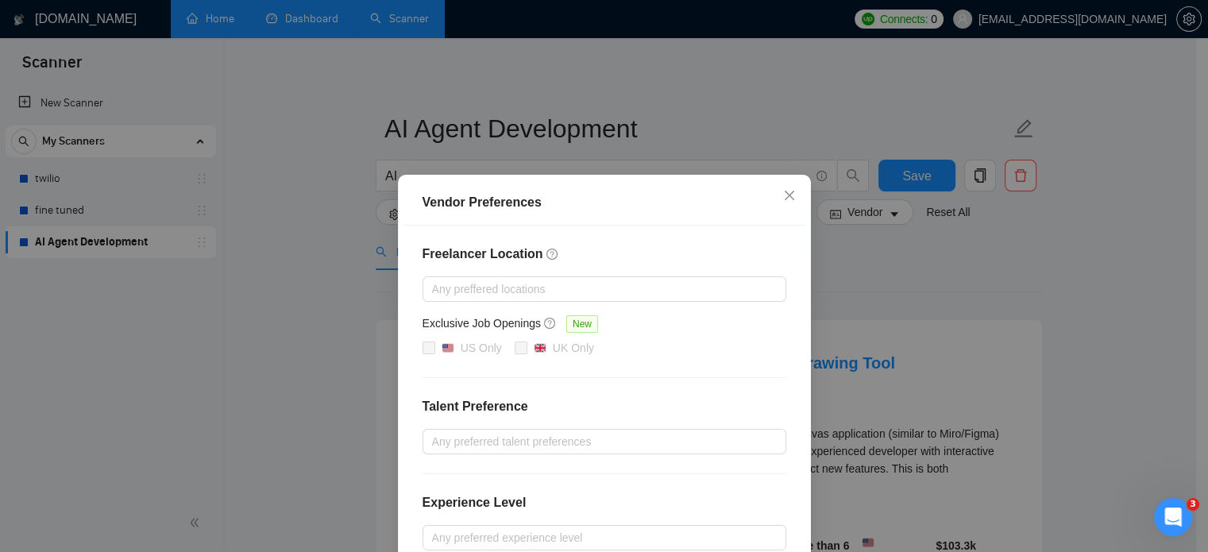
click at [756, 91] on div "Vendor Preferences Freelancer Location Any preffered locations Exclusive Job Op…" at bounding box center [604, 276] width 1208 height 552
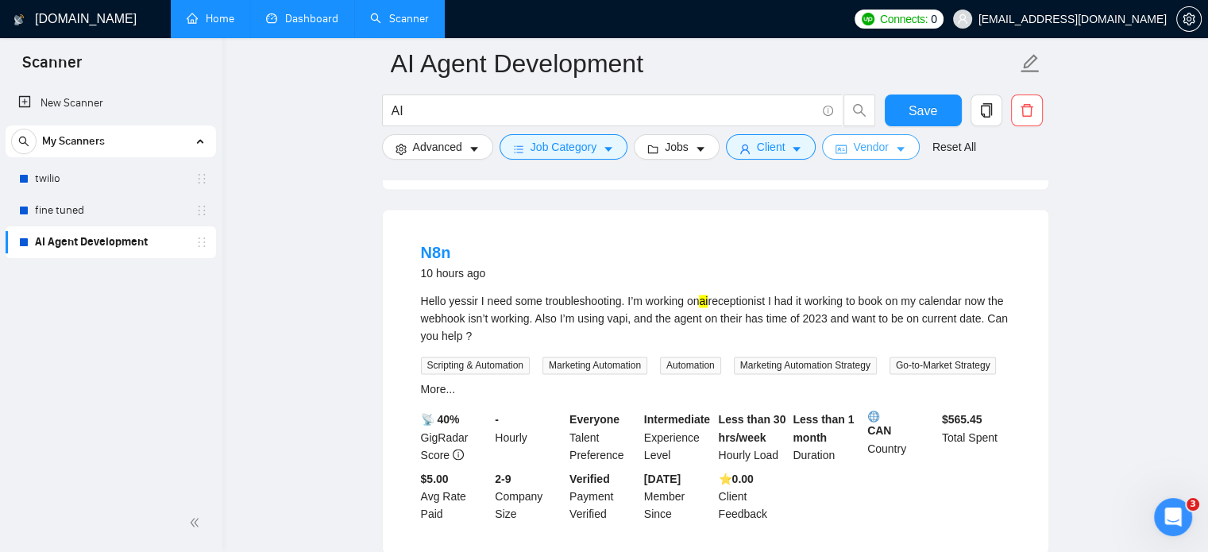
scroll to position [2605, 0]
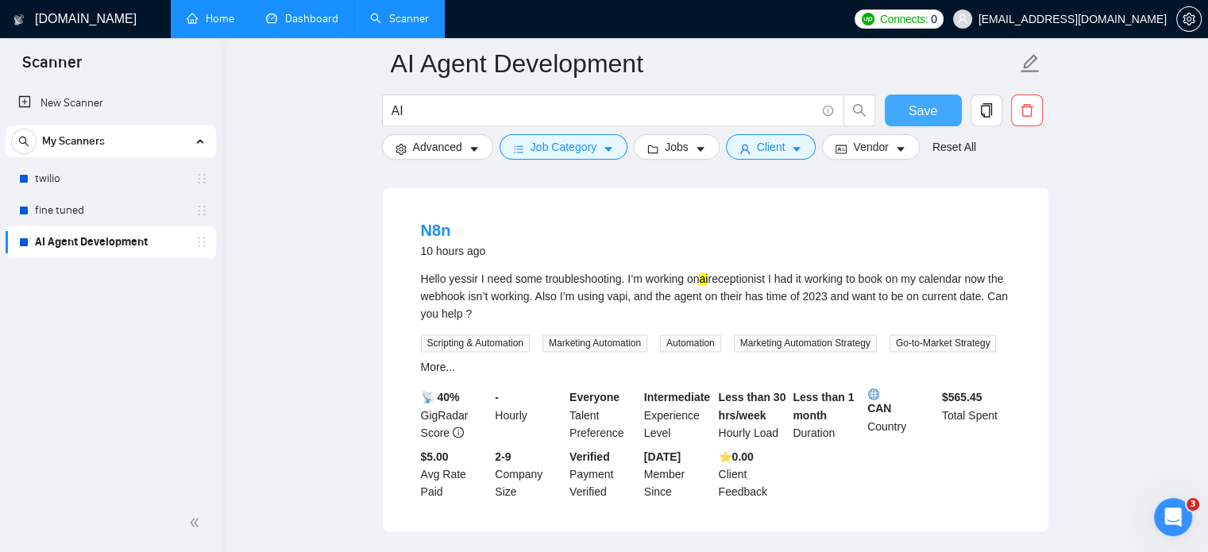
click at [924, 115] on span "Save" at bounding box center [923, 111] width 29 height 20
click at [119, 247] on link "AI Agent Development" at bounding box center [110, 242] width 151 height 32
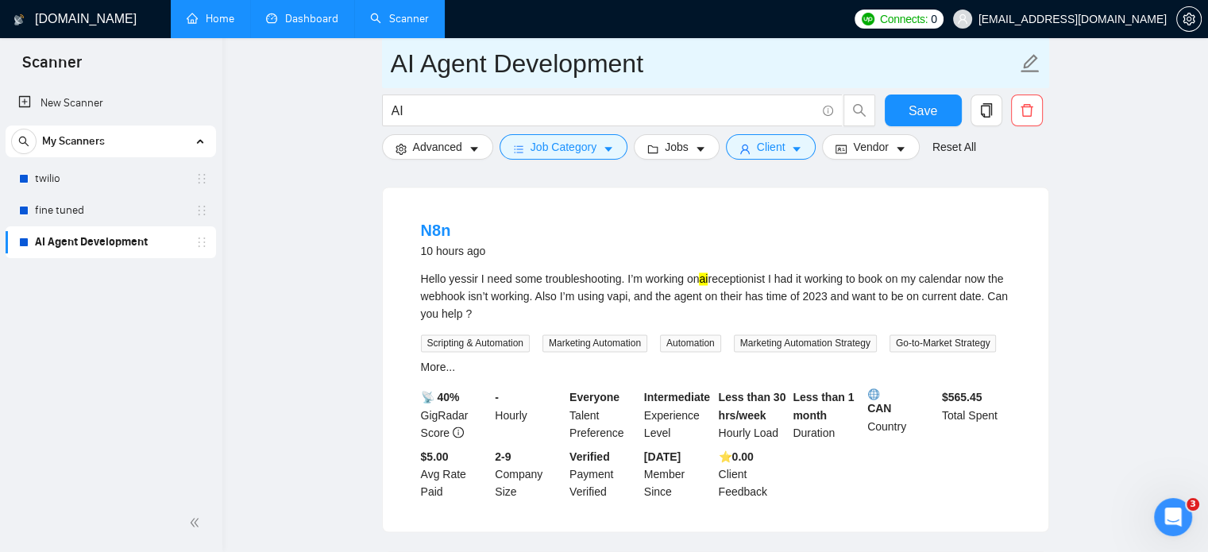
click at [1029, 70] on icon "edit" at bounding box center [1030, 63] width 21 height 21
type input "AI"
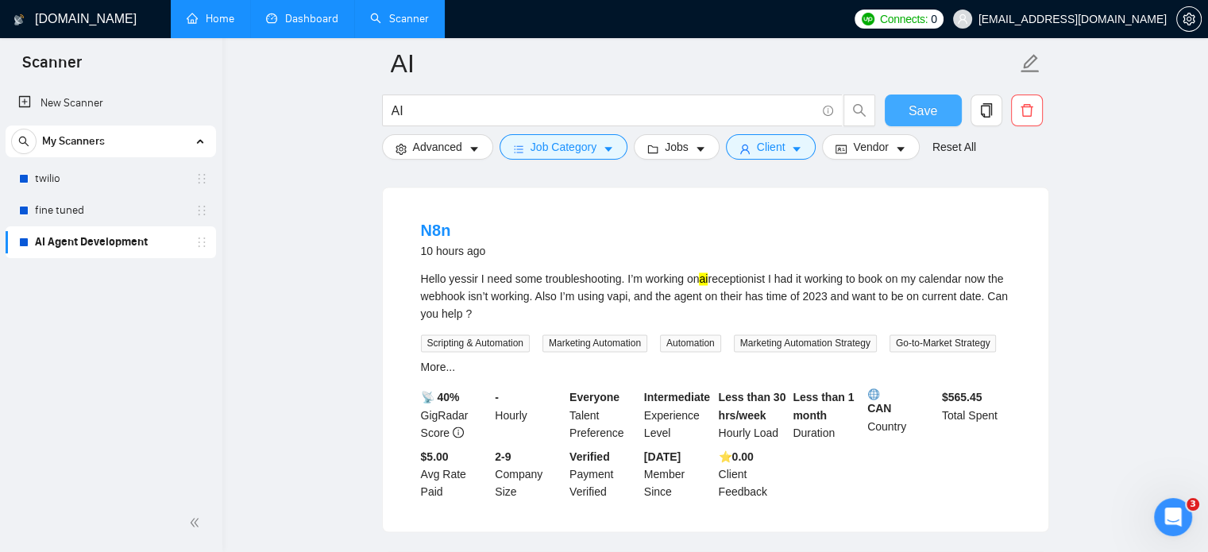
click at [917, 119] on span "Save" at bounding box center [923, 111] width 29 height 20
click at [139, 245] on link "AI Agent Development" at bounding box center [110, 242] width 151 height 32
click at [917, 117] on span "Save" at bounding box center [923, 111] width 29 height 20
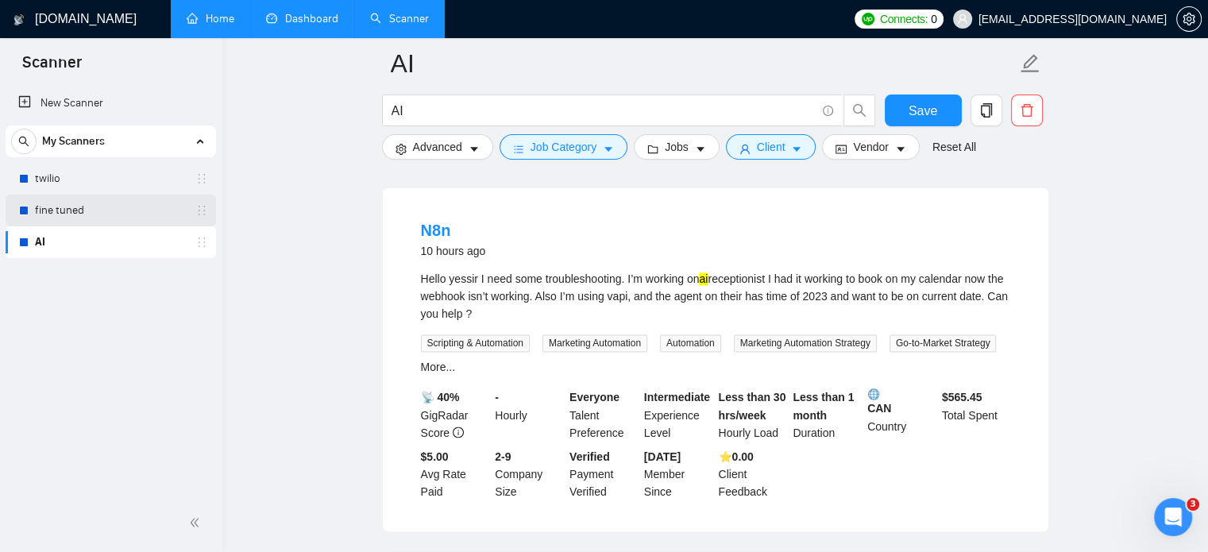
click at [73, 209] on link "fine tuned" at bounding box center [110, 211] width 151 height 32
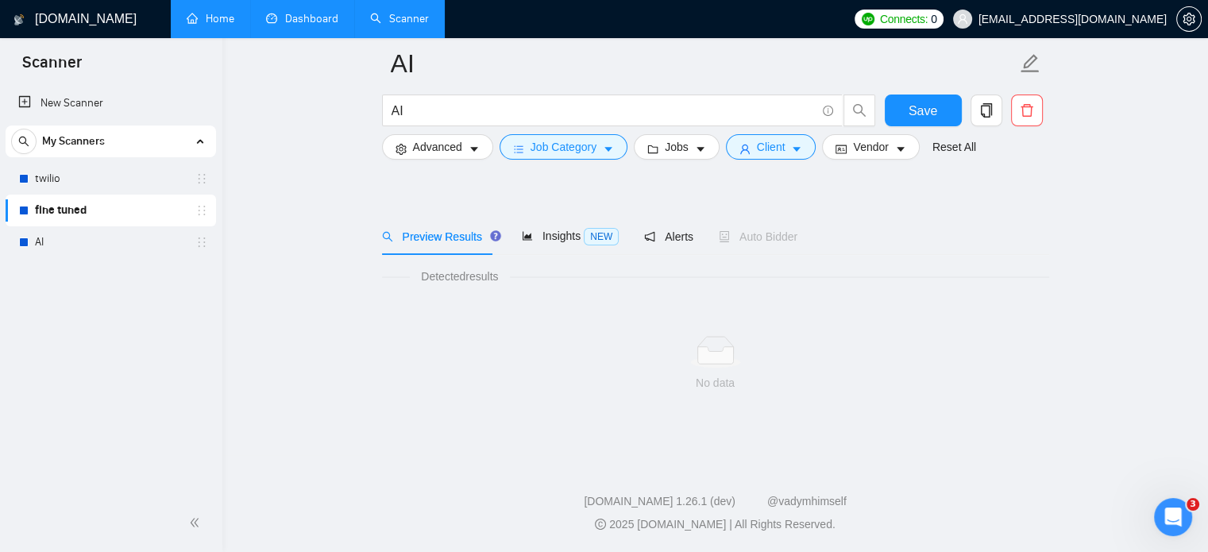
scroll to position [28, 0]
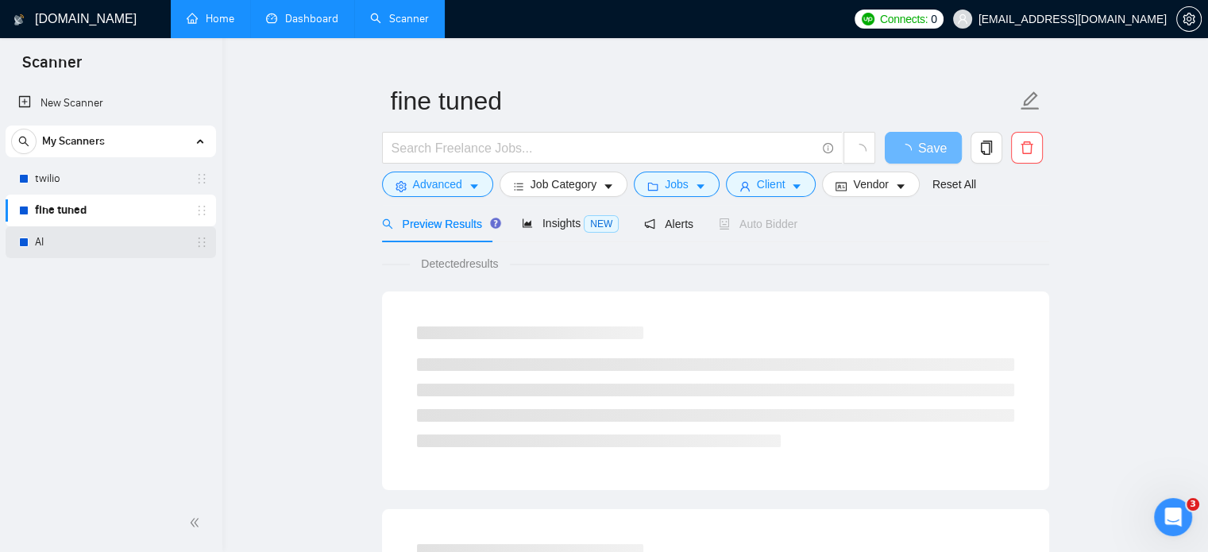
click at [65, 231] on link "AI" at bounding box center [110, 242] width 151 height 32
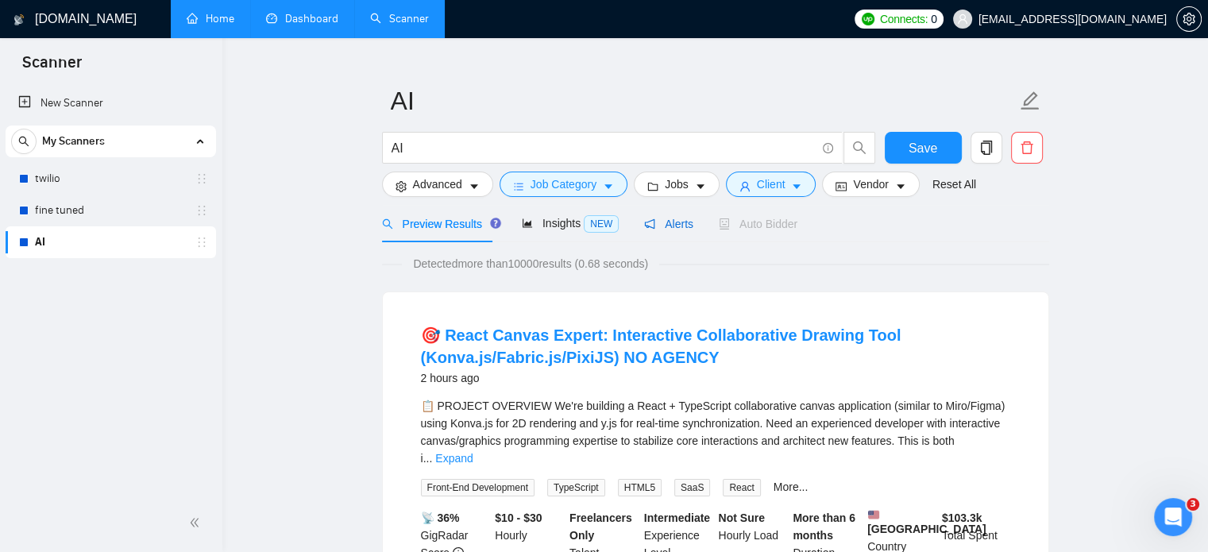
click at [670, 220] on span "Alerts" at bounding box center [668, 224] width 49 height 13
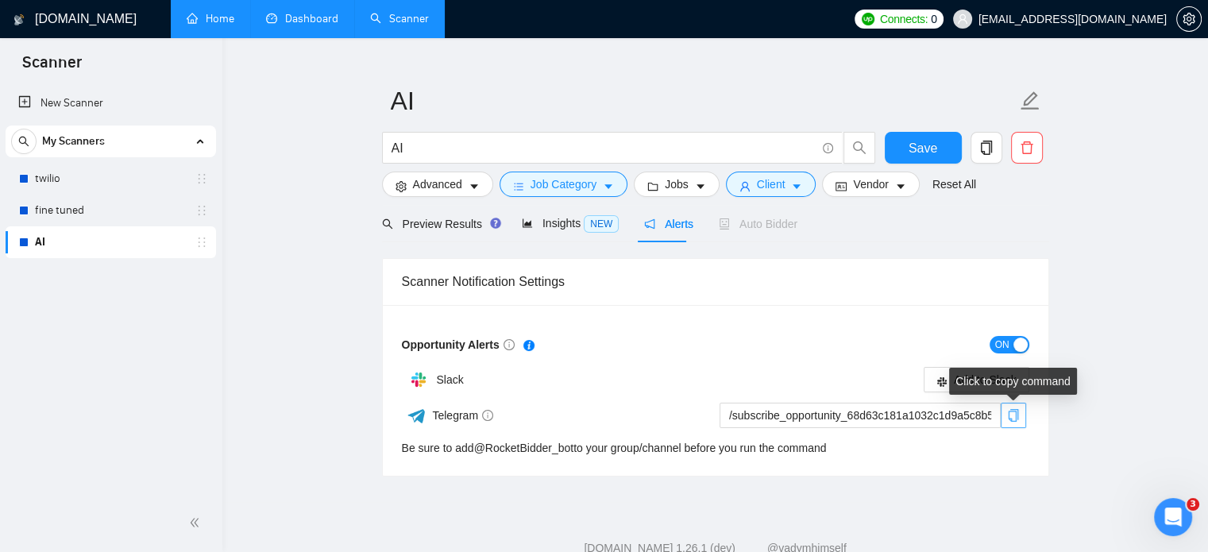
click at [1010, 412] on icon "copy" at bounding box center [1013, 415] width 13 height 13
drag, startPoint x: 474, startPoint y: 447, endPoint x: 573, endPoint y: 442, distance: 98.6
click at [573, 442] on div "Be sure to add @ RocketBidder_bot to your group/channel before you run the comm…" at bounding box center [614, 447] width 425 height 17
copy link "@ RocketBidder_bot"
click at [1168, 236] on main "AI AI Save Advanced Job Category Jobs Client Vendor Reset All Preview Results I…" at bounding box center [715, 256] width 935 height 441
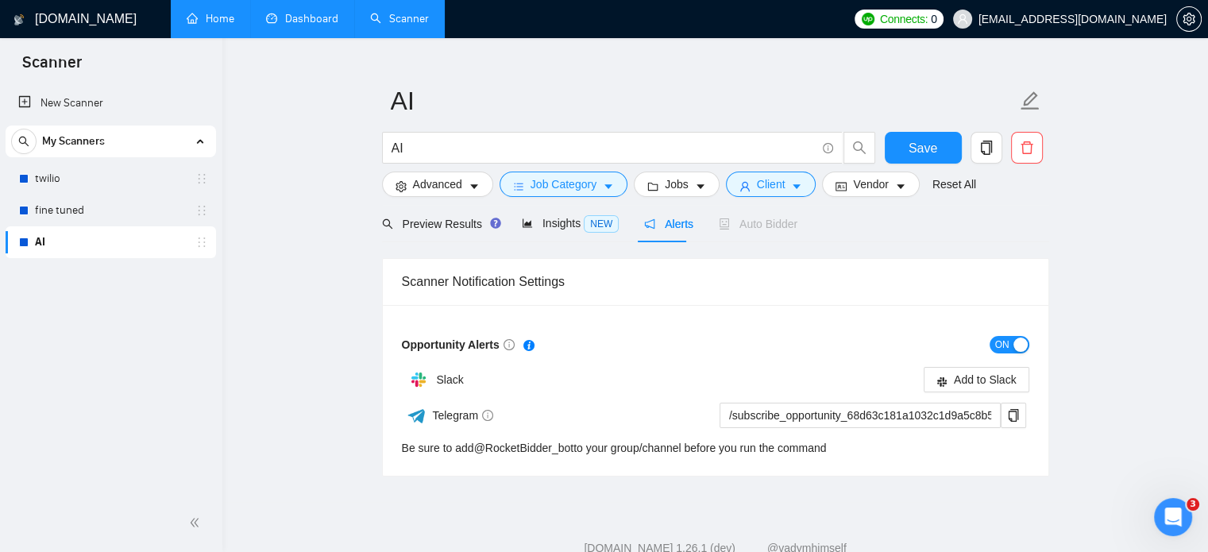
click at [101, 241] on link "AI" at bounding box center [110, 242] width 151 height 32
click at [229, 234] on div "[DOMAIN_NAME] Home Dashboard Scanner Connects: 0 [EMAIL_ADDRESS][DOMAIN_NAME] A…" at bounding box center [715, 285] width 986 height 627
click at [113, 211] on link "fine tuned" at bounding box center [110, 211] width 151 height 32
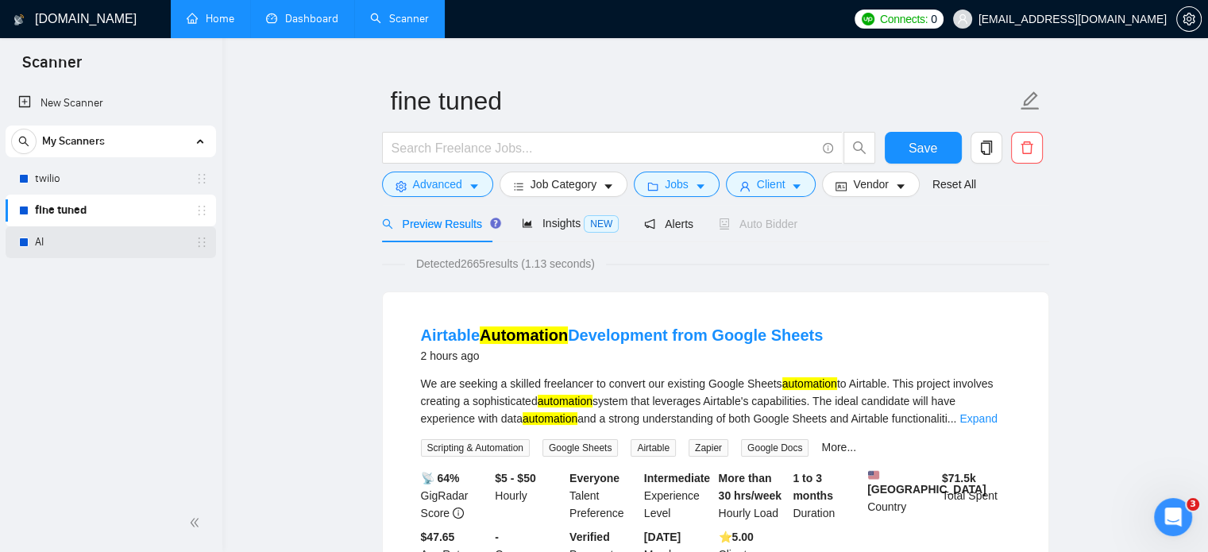
click at [107, 245] on link "AI" at bounding box center [110, 242] width 151 height 32
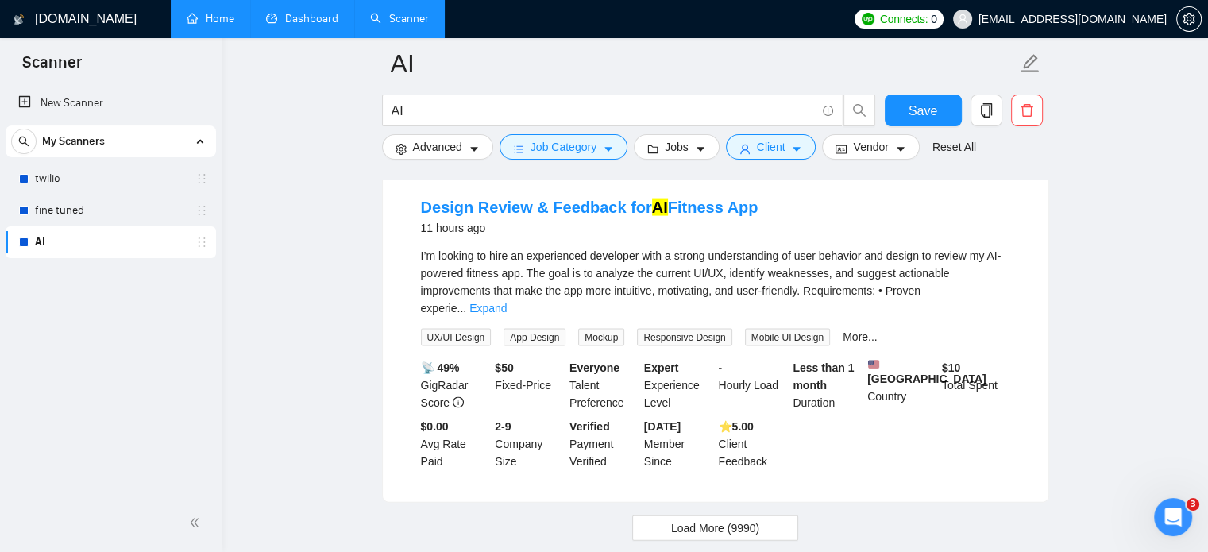
scroll to position [3458, 0]
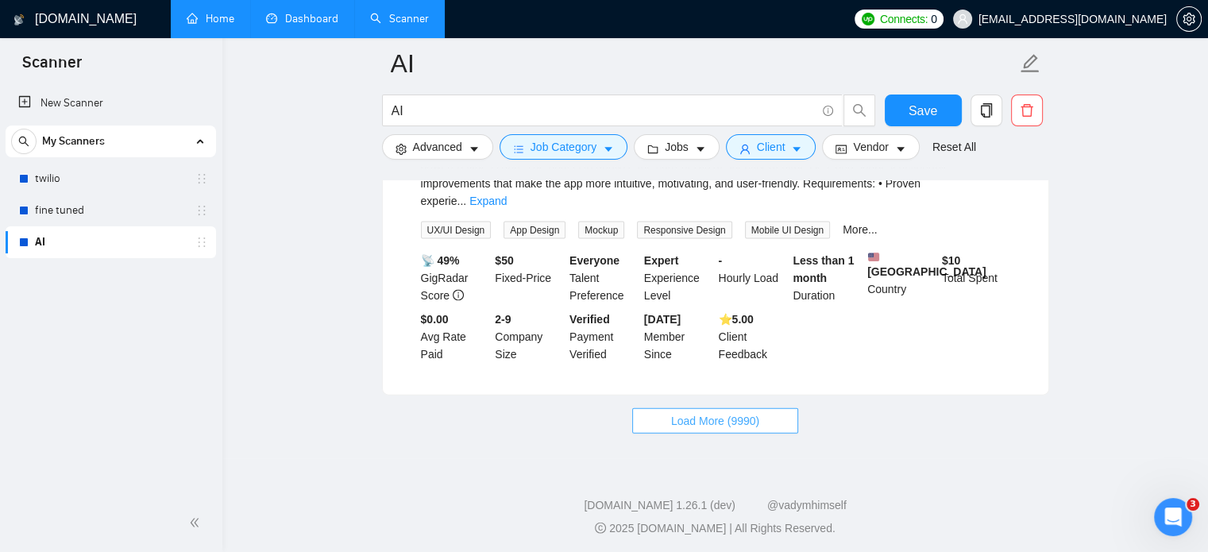
click at [665, 419] on button "Load More (9990)" at bounding box center [715, 420] width 166 height 25
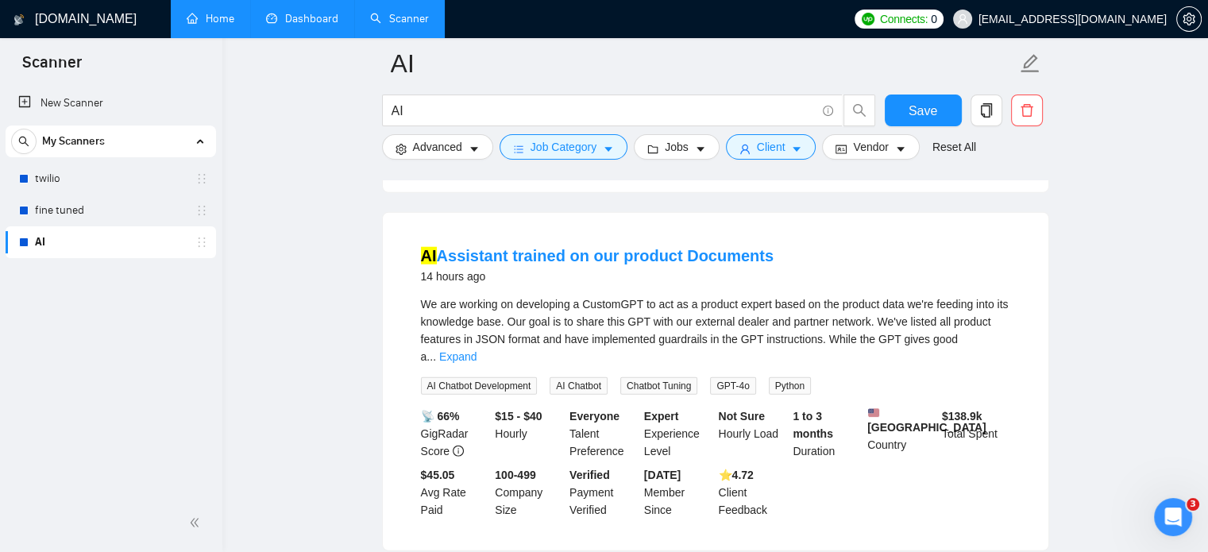
scroll to position [4018, 0]
click at [665, 419] on div "Expert Experience Level" at bounding box center [678, 434] width 75 height 52
click at [477, 351] on link "Expand" at bounding box center [457, 357] width 37 height 13
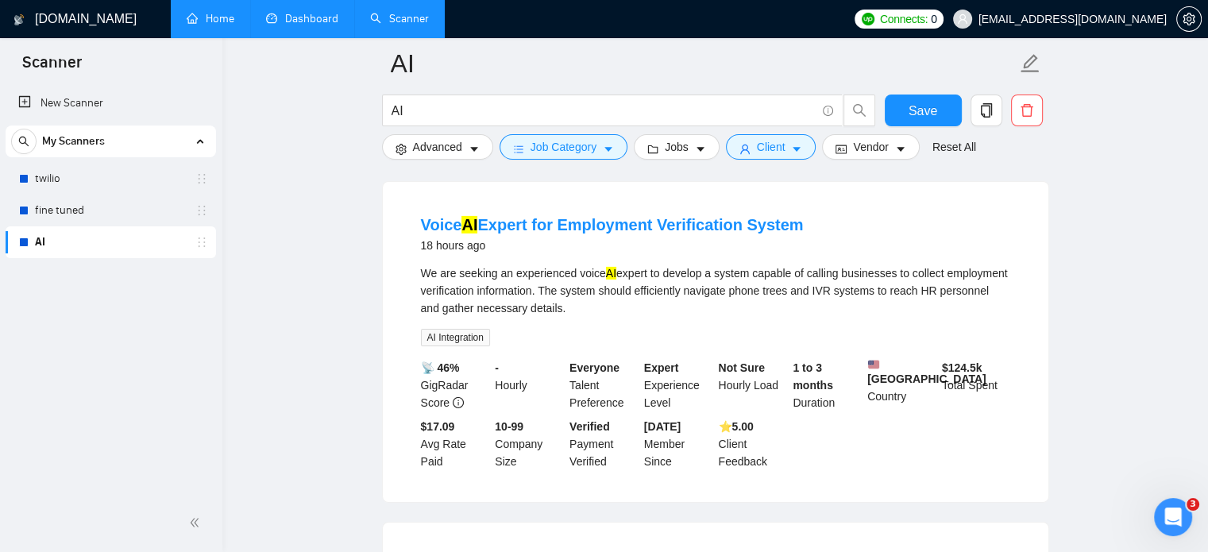
scroll to position [5125, 0]
